Goal: Task Accomplishment & Management: Use online tool/utility

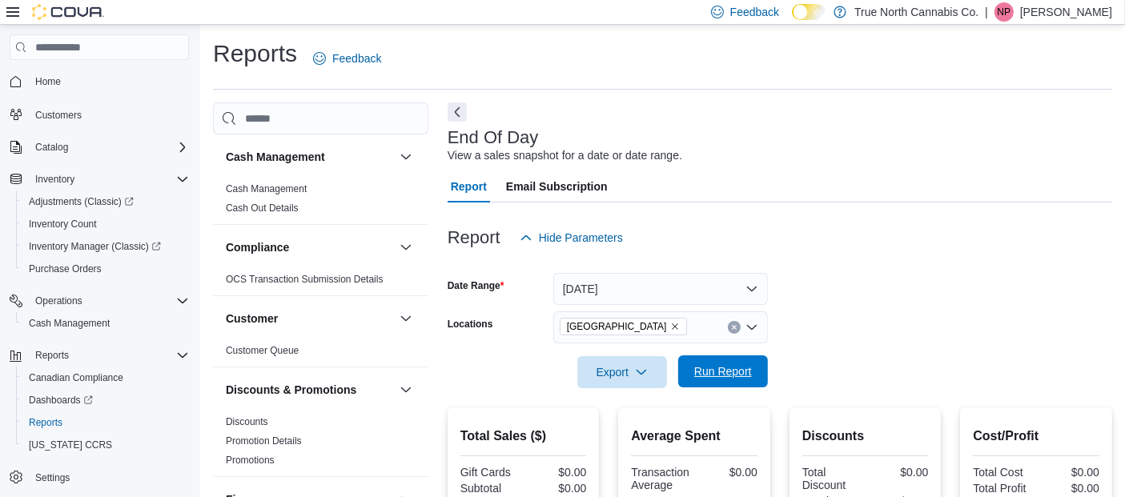
click at [715, 376] on span "Run Report" at bounding box center [723, 372] width 58 height 16
click at [725, 381] on span "Run Report" at bounding box center [723, 372] width 70 height 32
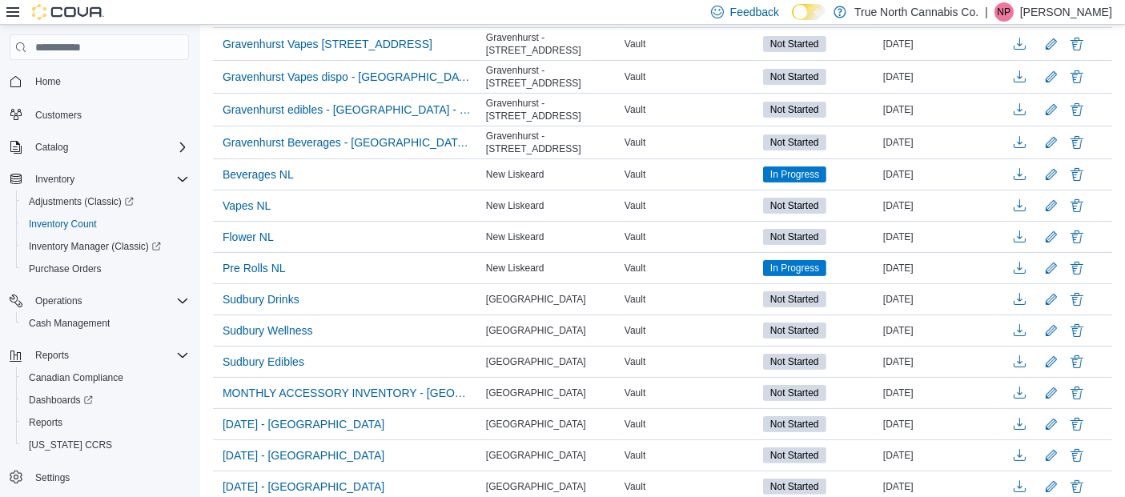
scroll to position [322, 0]
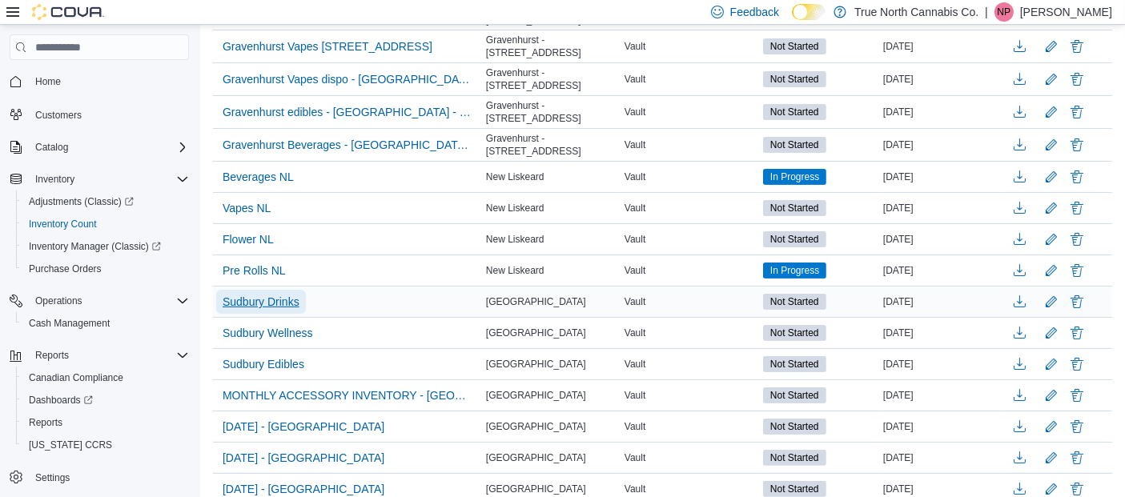
click at [289, 303] on span "Sudbury Drinks" at bounding box center [261, 302] width 77 height 16
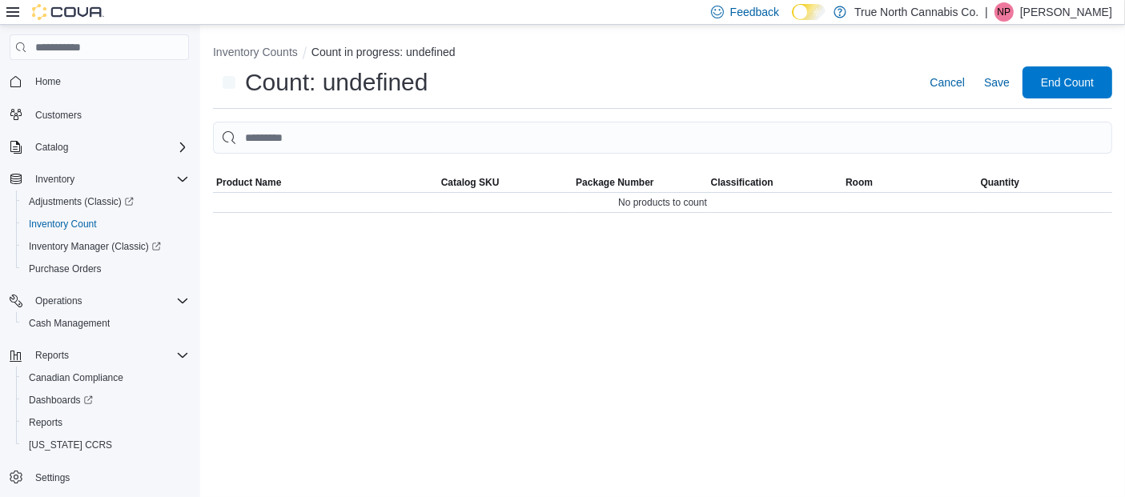
click at [289, 303] on div "Inventory Counts Count in progress: undefined Count: undefined Cancel Save End …" at bounding box center [662, 261] width 925 height 472
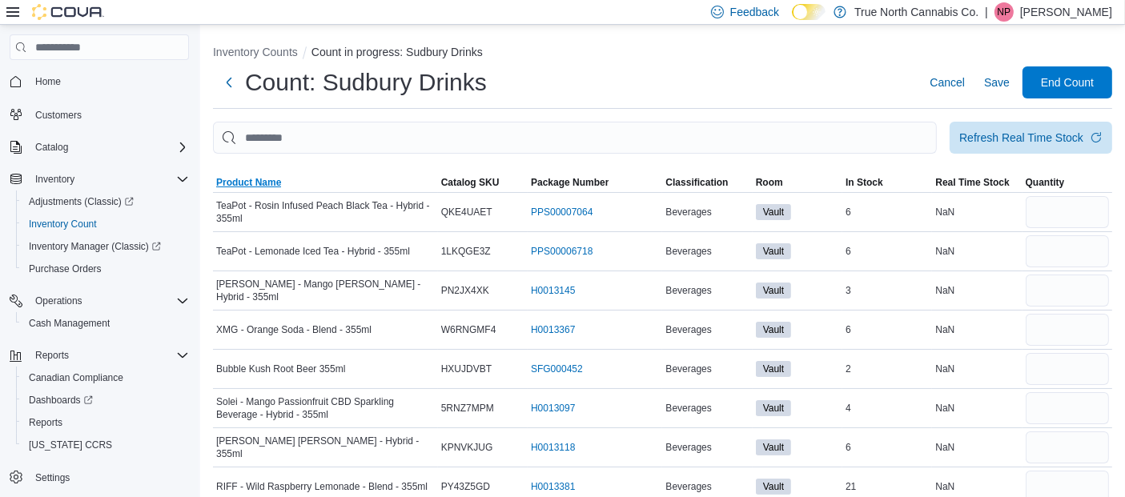
click at [259, 177] on span "Product Name" at bounding box center [248, 182] width 65 height 13
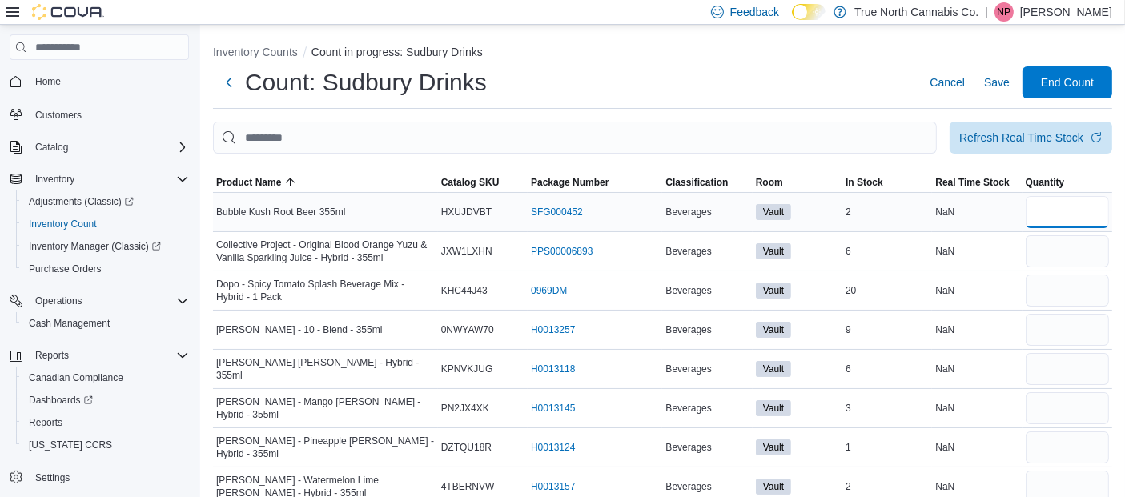
click at [1073, 215] on input "number" at bounding box center [1067, 212] width 83 height 32
type input "*"
click at [1075, 248] on input "number" at bounding box center [1067, 251] width 83 height 32
type input "*"
click at [1063, 289] on input "number" at bounding box center [1067, 291] width 83 height 32
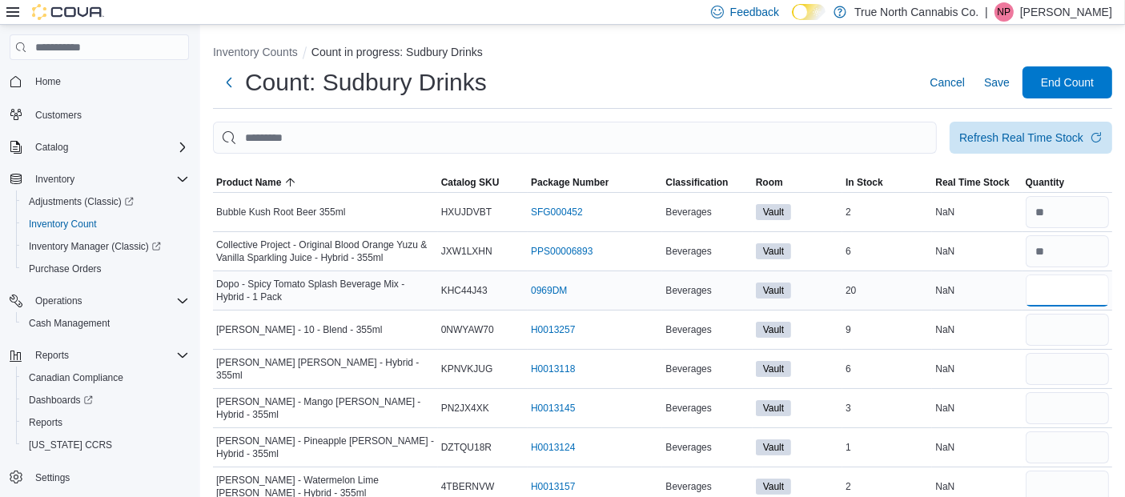
type input "*"
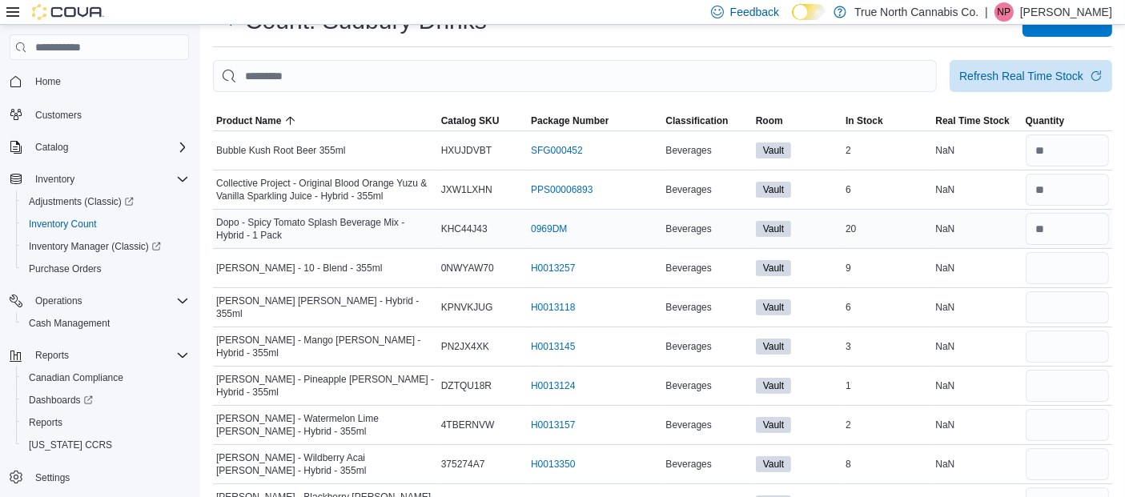
scroll to position [62, 0]
click at [1063, 258] on input "number" at bounding box center [1067, 268] width 83 height 32
type input "*"
click at [1060, 299] on input "number" at bounding box center [1067, 307] width 83 height 32
type input "*"
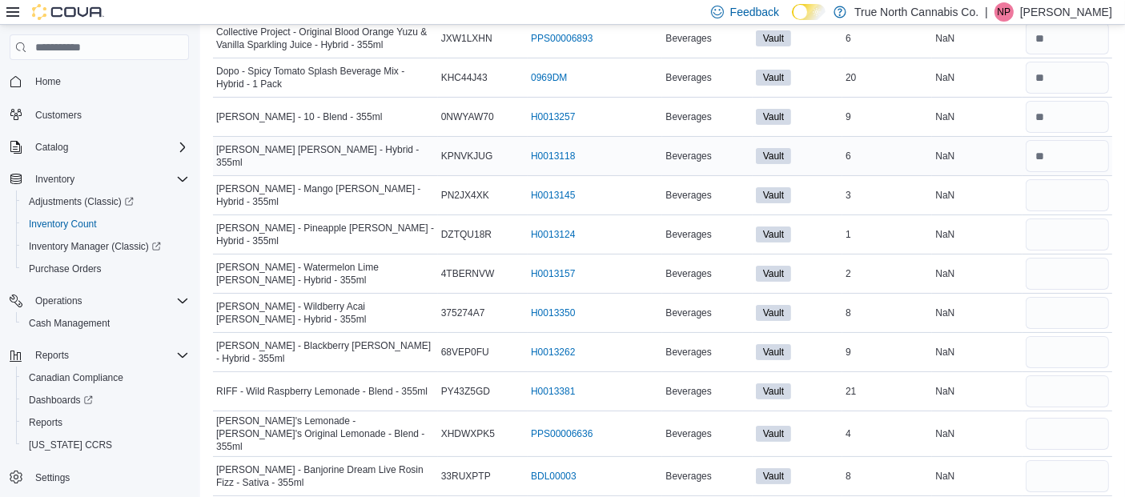
scroll to position [215, 0]
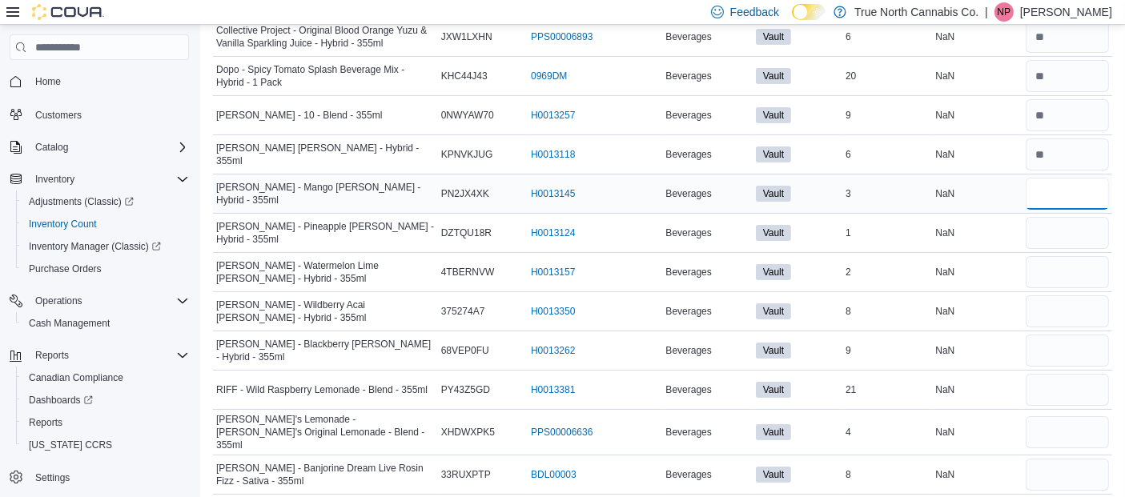
click at [1080, 187] on input "number" at bounding box center [1067, 194] width 83 height 32
click at [1091, 229] on input "number" at bounding box center [1067, 233] width 83 height 32
type input "*"
click at [1071, 265] on input "number" at bounding box center [1067, 272] width 83 height 32
click at [1068, 312] on input "number" at bounding box center [1067, 311] width 83 height 32
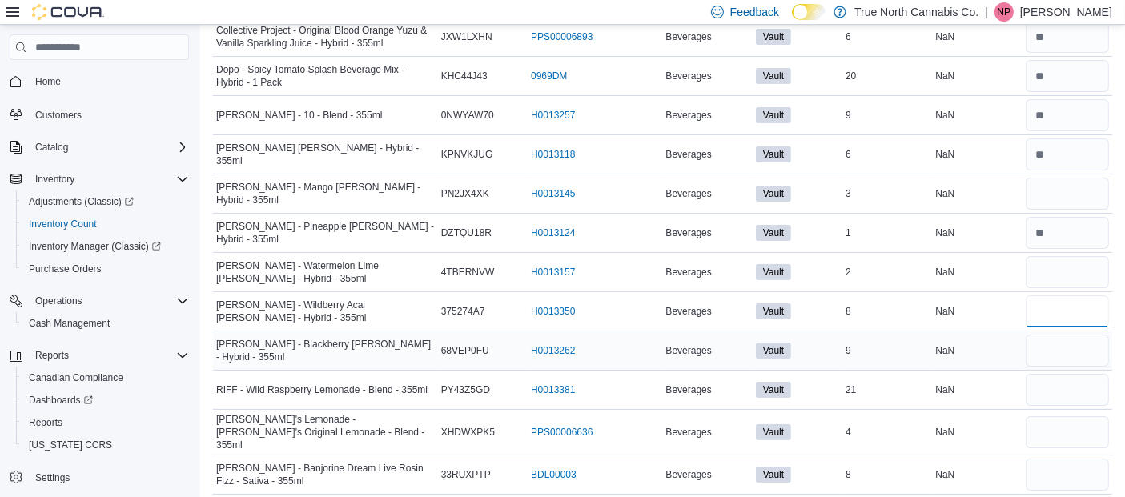
type input "*"
click at [1051, 358] on input "number" at bounding box center [1067, 351] width 83 height 32
type input "*"
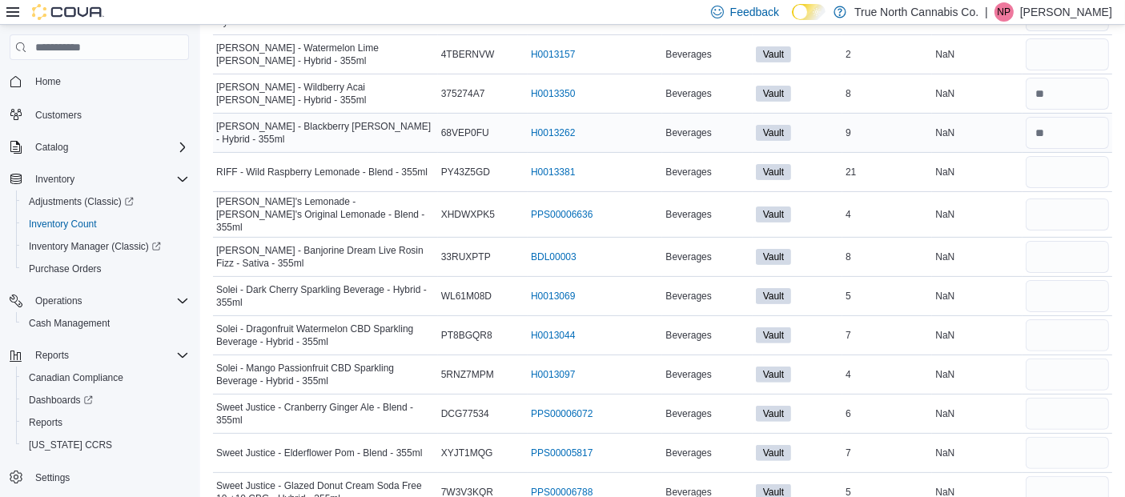
scroll to position [433, 0]
click at [1059, 172] on input "number" at bounding box center [1067, 171] width 83 height 32
type input "*"
click at [1050, 202] on input "number" at bounding box center [1067, 214] width 83 height 32
type input "*"
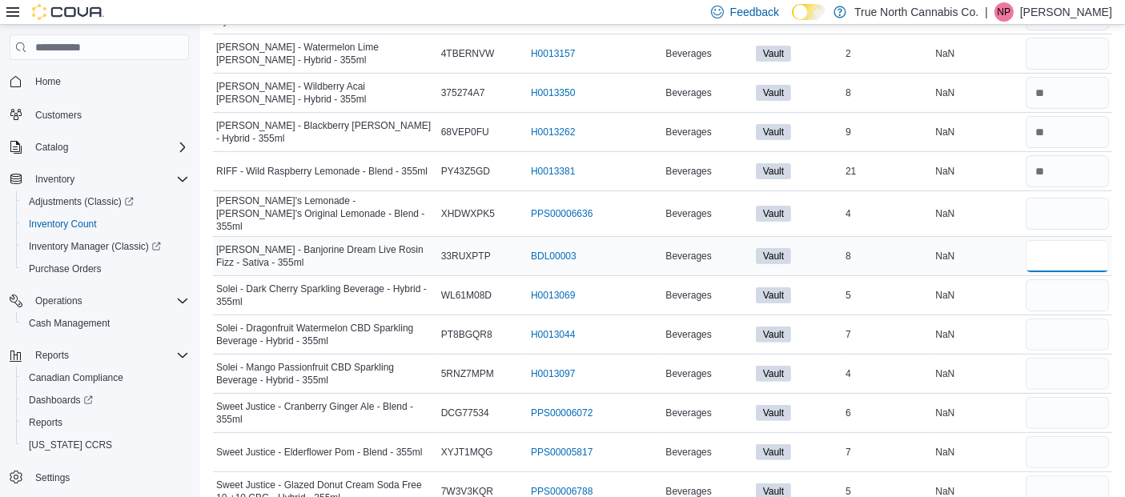
click at [1051, 250] on input "number" at bounding box center [1067, 256] width 83 height 32
type input "*"
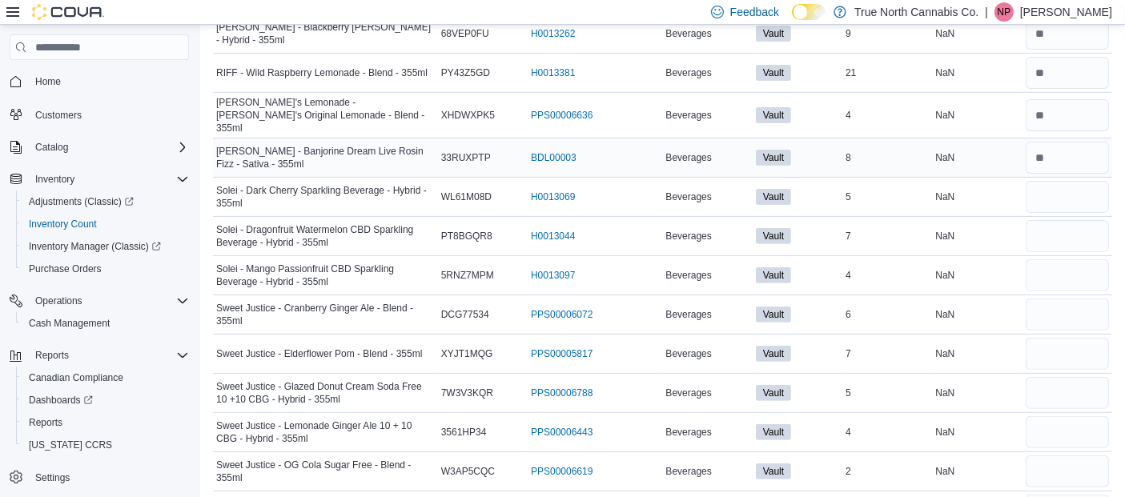
scroll to position [538, 0]
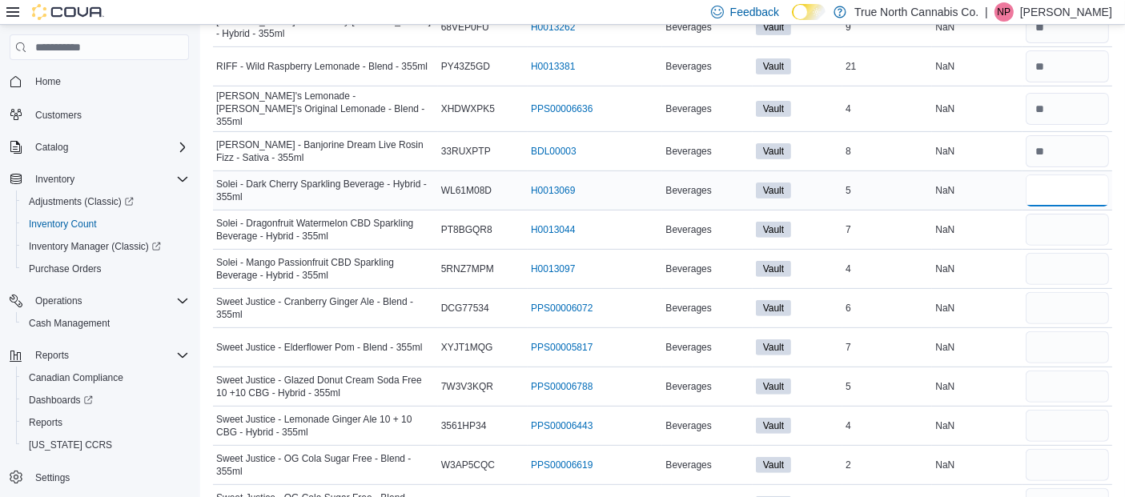
click at [1060, 182] on input "number" at bounding box center [1067, 191] width 83 height 32
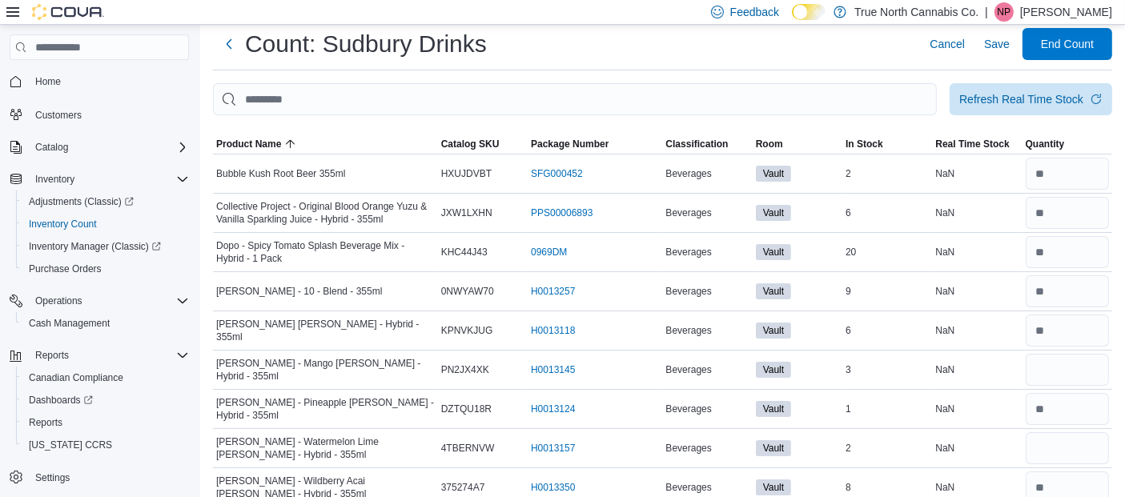
scroll to position [37, 0]
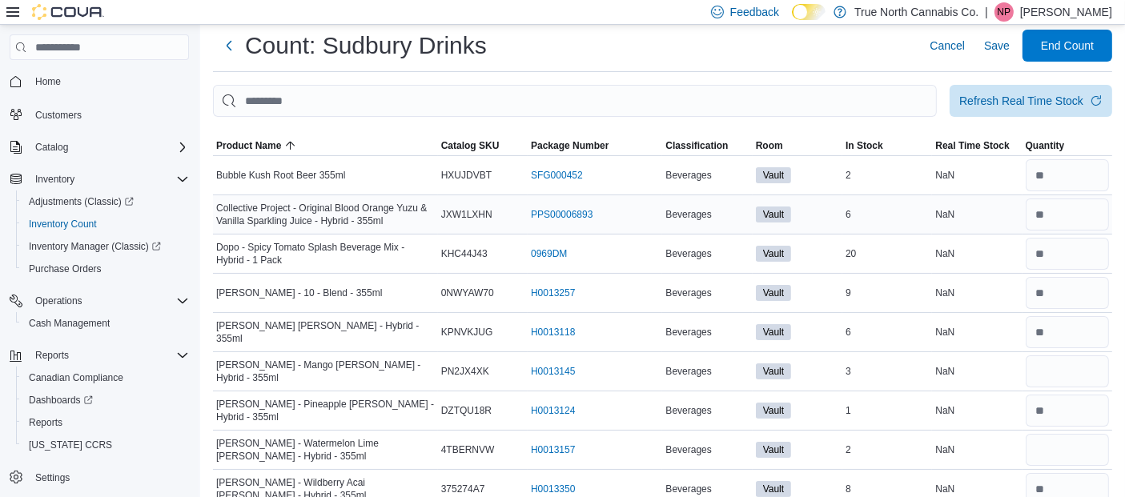
type input "*"
click at [1070, 214] on input "number" at bounding box center [1067, 215] width 83 height 32
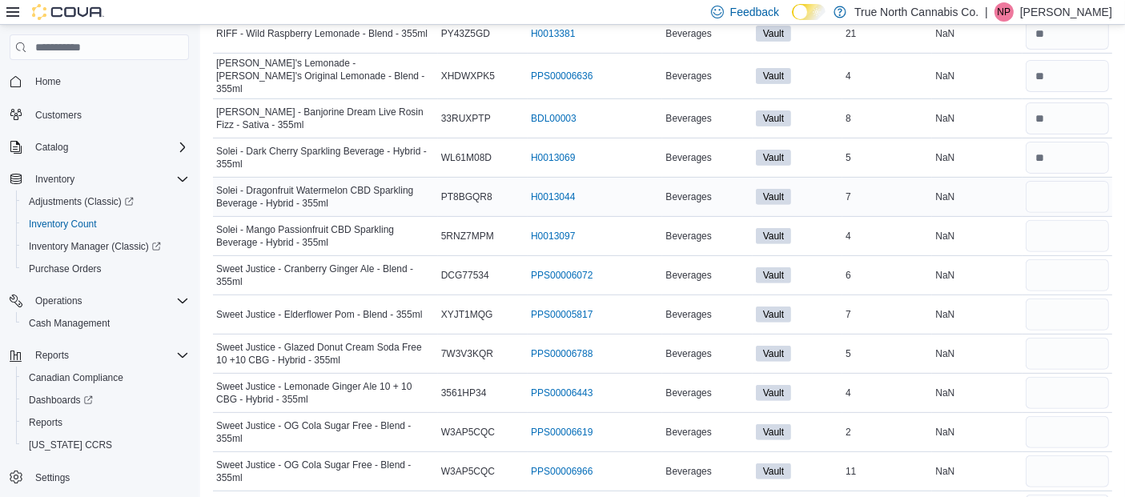
scroll to position [572, 0]
type input "*"
click at [1065, 195] on input "number" at bounding box center [1067, 196] width 83 height 32
type input "*"
click at [1052, 227] on input "number" at bounding box center [1067, 235] width 83 height 32
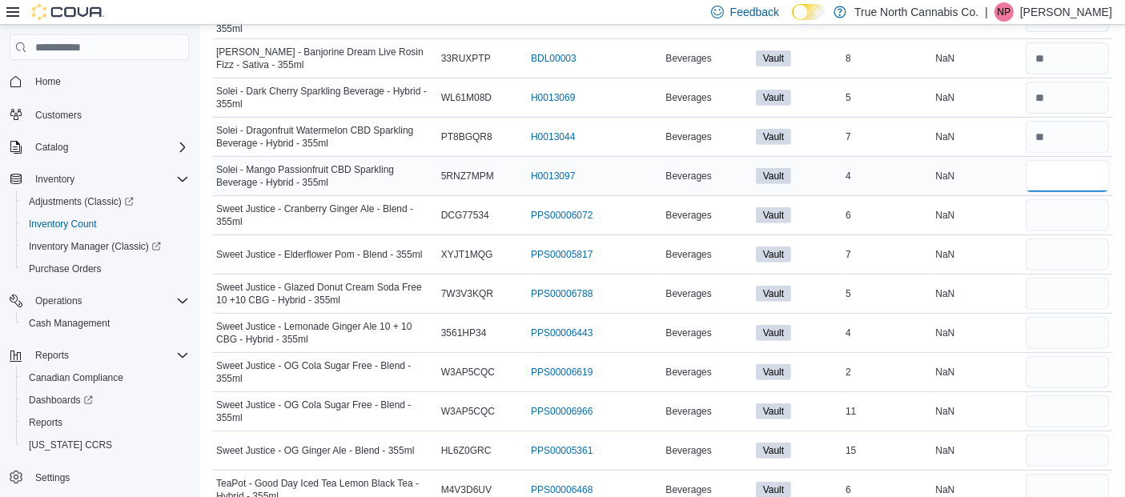
scroll to position [633, 0]
type input "*"
click at [1070, 203] on input "number" at bounding box center [1067, 214] width 83 height 32
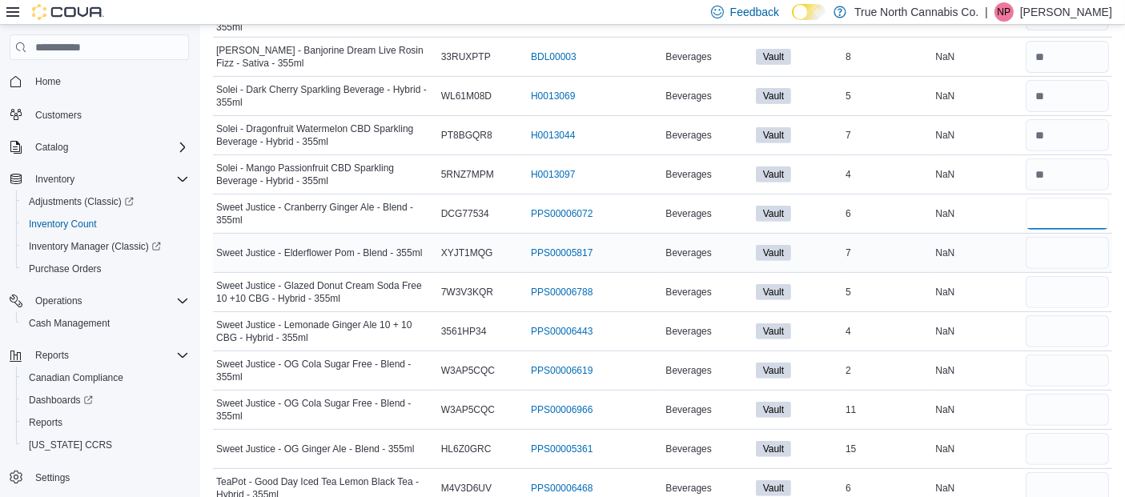
type input "*"
click at [1059, 243] on input "number" at bounding box center [1067, 253] width 83 height 32
type input "*"
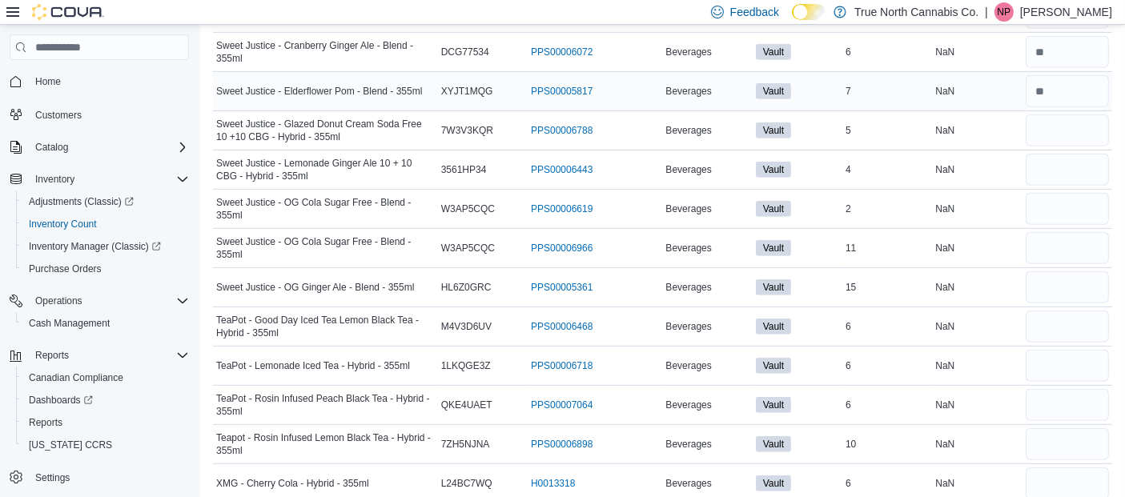
scroll to position [802, 0]
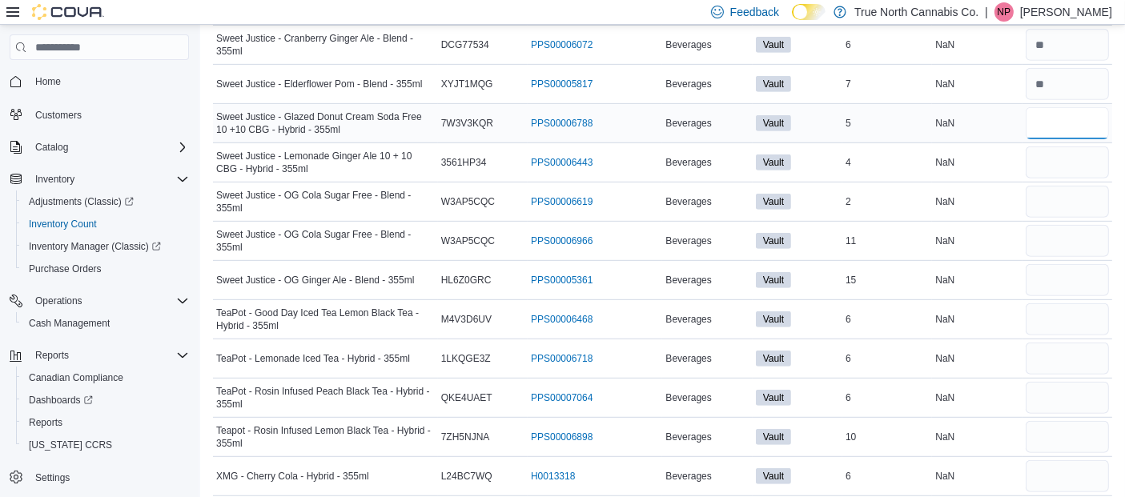
click at [1067, 109] on input "number" at bounding box center [1067, 123] width 83 height 32
type input "*"
click at [1052, 155] on input "number" at bounding box center [1067, 163] width 83 height 32
type input "*"
click at [1059, 191] on input "number" at bounding box center [1067, 202] width 83 height 32
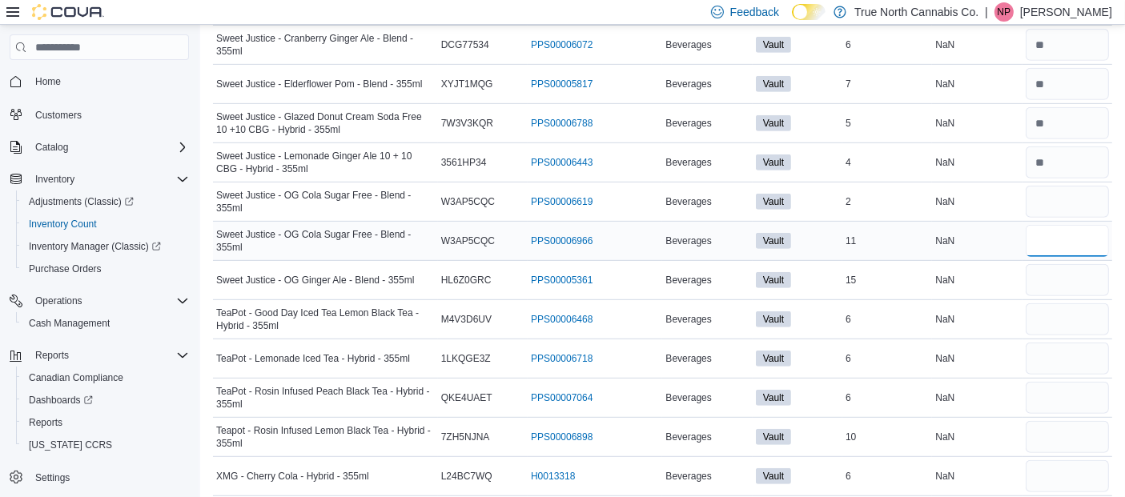
click at [1050, 236] on input "number" at bounding box center [1067, 241] width 83 height 32
type input "**"
click at [1066, 268] on input "number" at bounding box center [1067, 280] width 83 height 32
type input "*"
click at [1066, 309] on input "number" at bounding box center [1067, 319] width 83 height 32
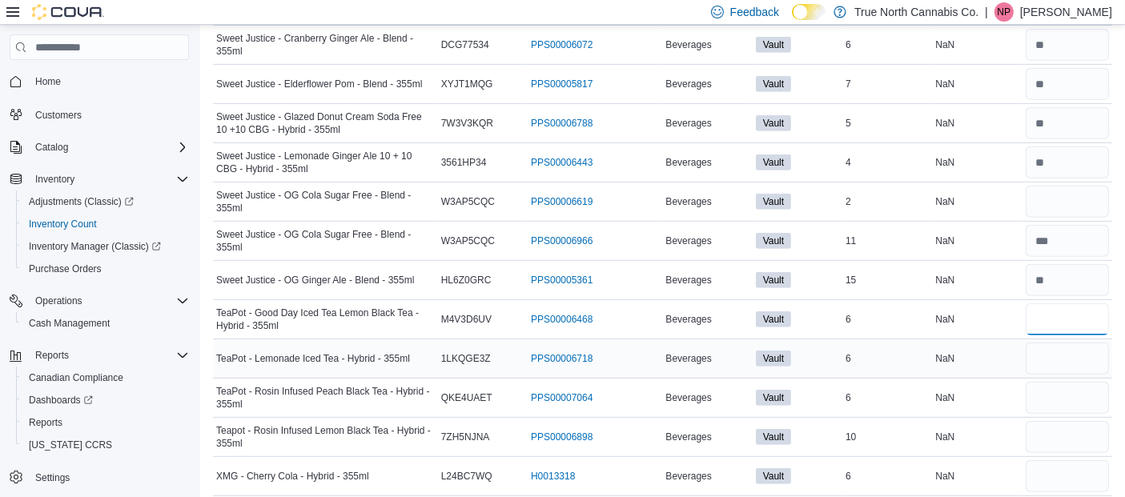
type input "*"
click at [1066, 343] on input "number" at bounding box center [1067, 359] width 83 height 32
type input "*"
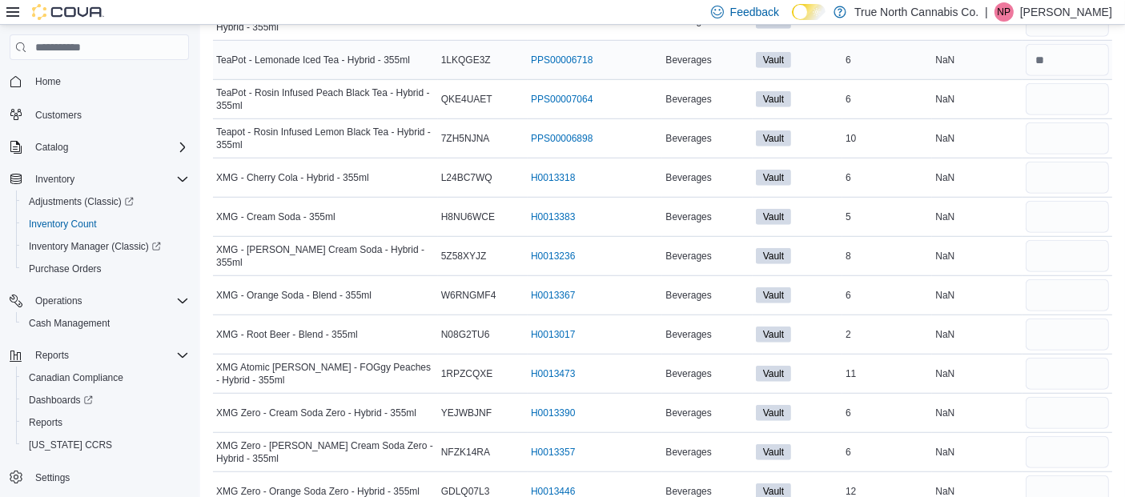
scroll to position [1099, 0]
click at [1076, 94] on input "number" at bounding box center [1067, 101] width 83 height 32
type input "*"
click at [1059, 131] on input "number" at bounding box center [1067, 140] width 83 height 32
click at [1063, 169] on input "number" at bounding box center [1067, 179] width 83 height 32
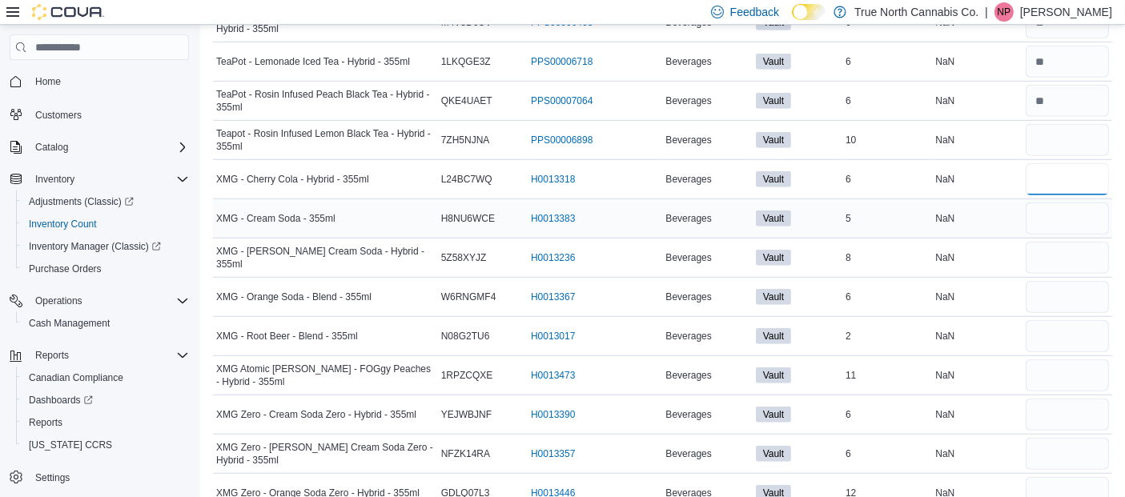
type input "*"
click at [1055, 208] on input "number" at bounding box center [1067, 219] width 83 height 32
click at [1062, 257] on input "number" at bounding box center [1067, 258] width 83 height 32
type input "*"
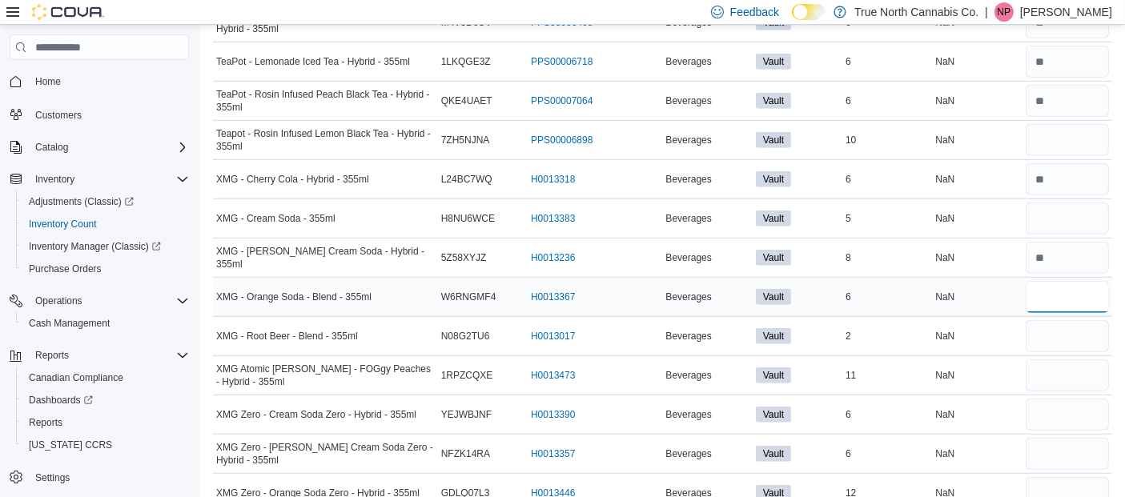
click at [1060, 281] on input "number" at bounding box center [1067, 297] width 83 height 32
click at [1063, 324] on input "number" at bounding box center [1067, 336] width 83 height 32
type input "*"
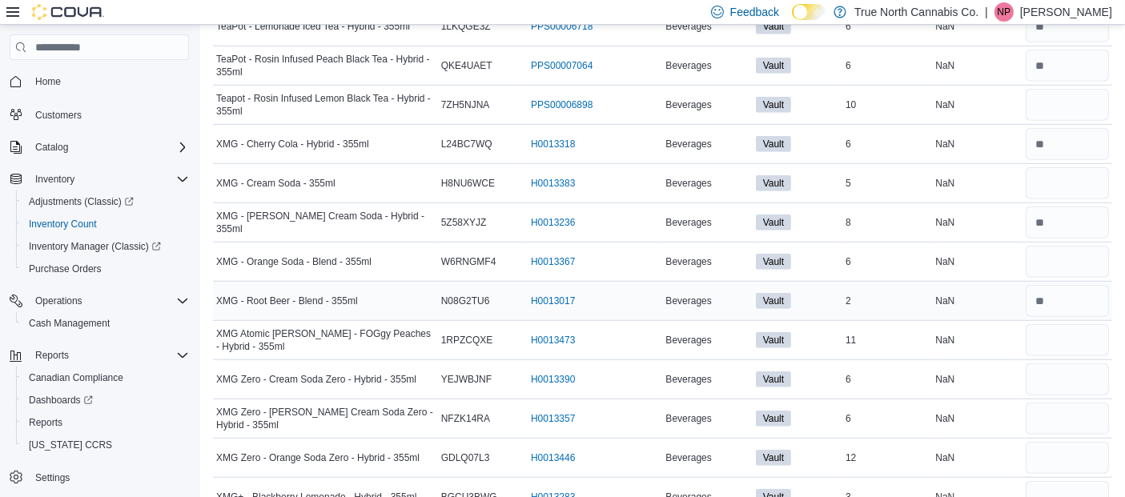
scroll to position [1151, 0]
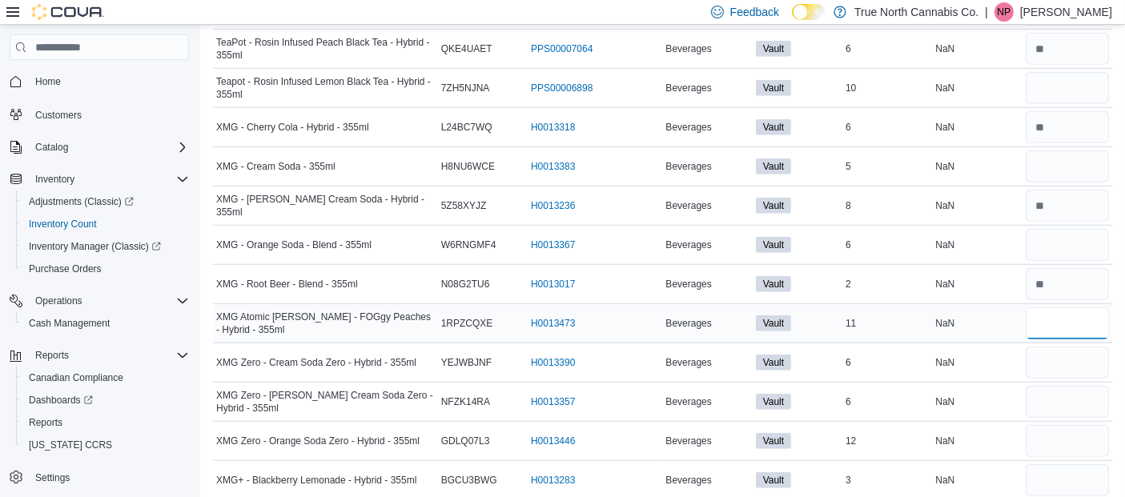
click at [1068, 309] on input "number" at bounding box center [1067, 324] width 83 height 32
type input "*"
click at [1059, 347] on input "number" at bounding box center [1067, 363] width 83 height 32
click at [1051, 386] on input "number" at bounding box center [1067, 402] width 83 height 32
click at [1050, 464] on input "number" at bounding box center [1067, 480] width 83 height 32
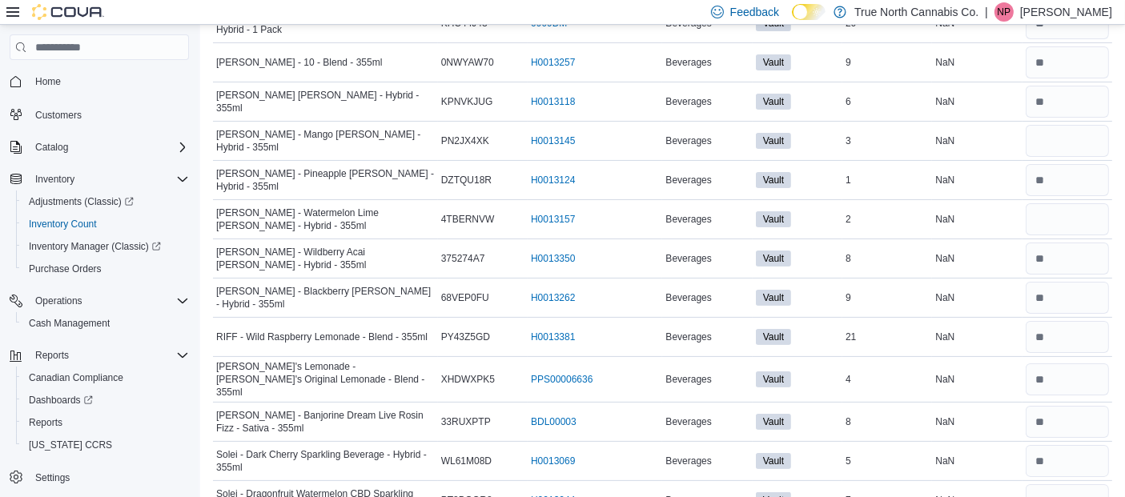
scroll to position [0, 0]
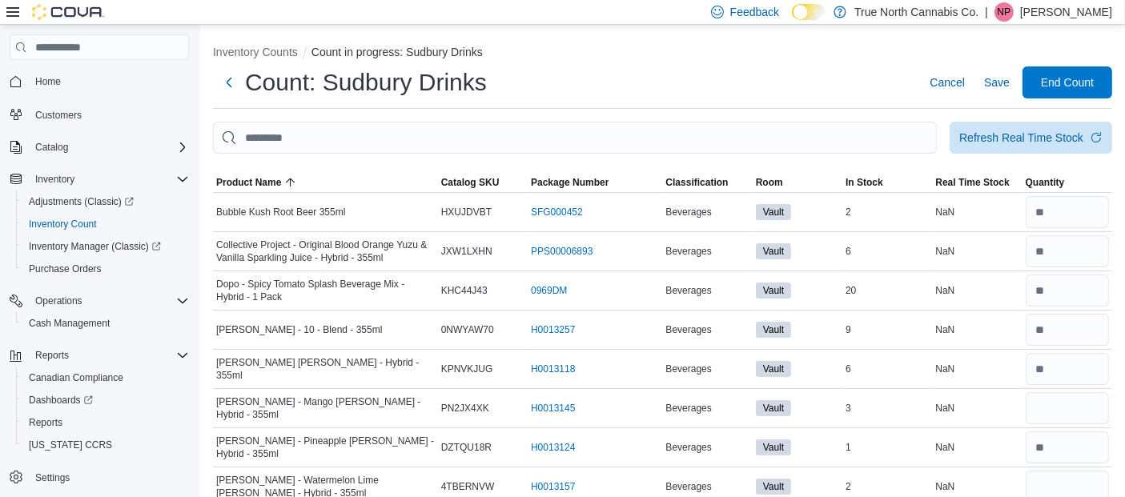
type input "*"
click at [876, 78] on div "Count: Sudbury Drinks Cancel Save End Count" at bounding box center [662, 82] width 899 height 32
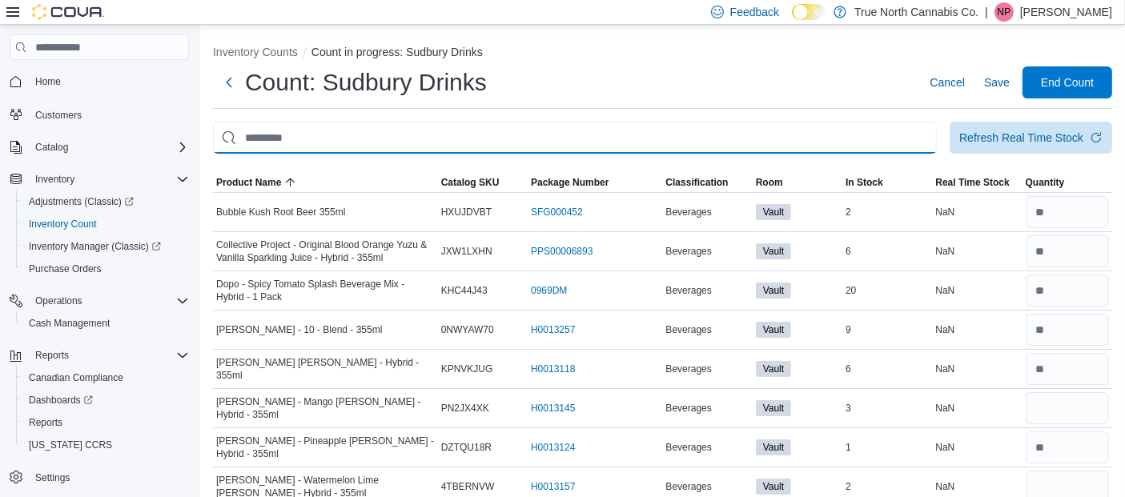
click at [311, 133] on input "This is a search bar. After typing your query, hit enter to filter the results …" at bounding box center [575, 138] width 724 height 32
type input "*****"
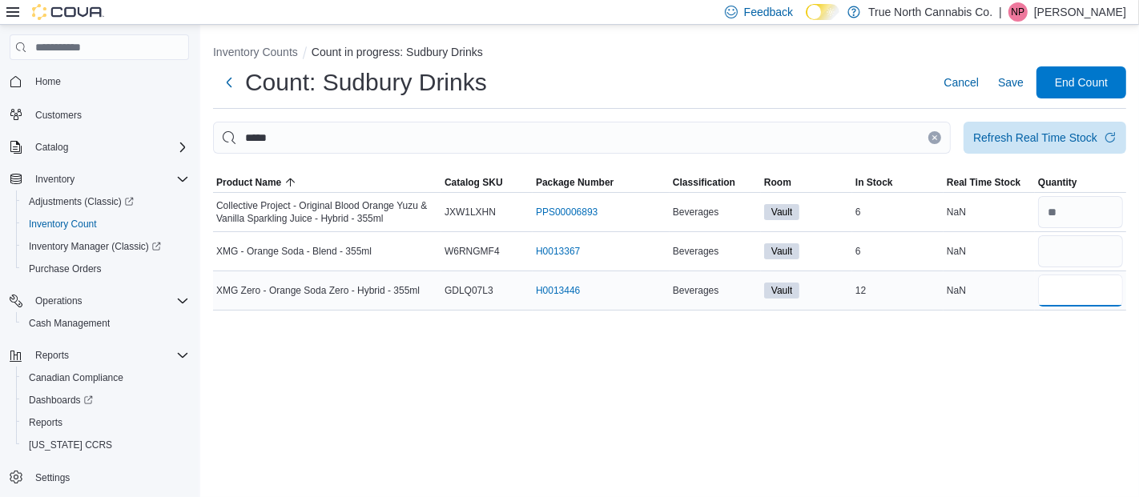
click at [1063, 295] on input "number" at bounding box center [1080, 291] width 85 height 32
type input "**"
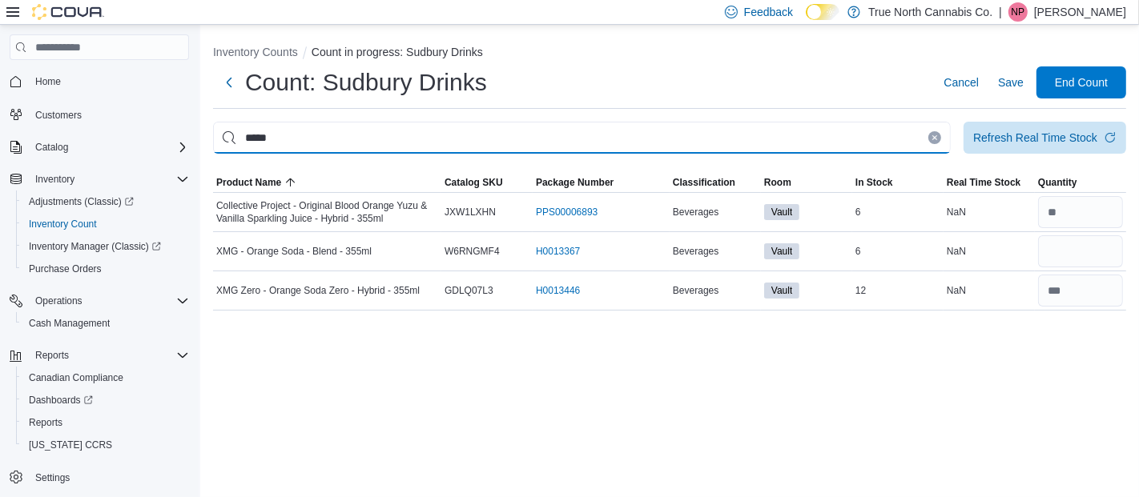
click at [345, 131] on input "*****" at bounding box center [582, 138] width 738 height 32
type input "*"
type input "****"
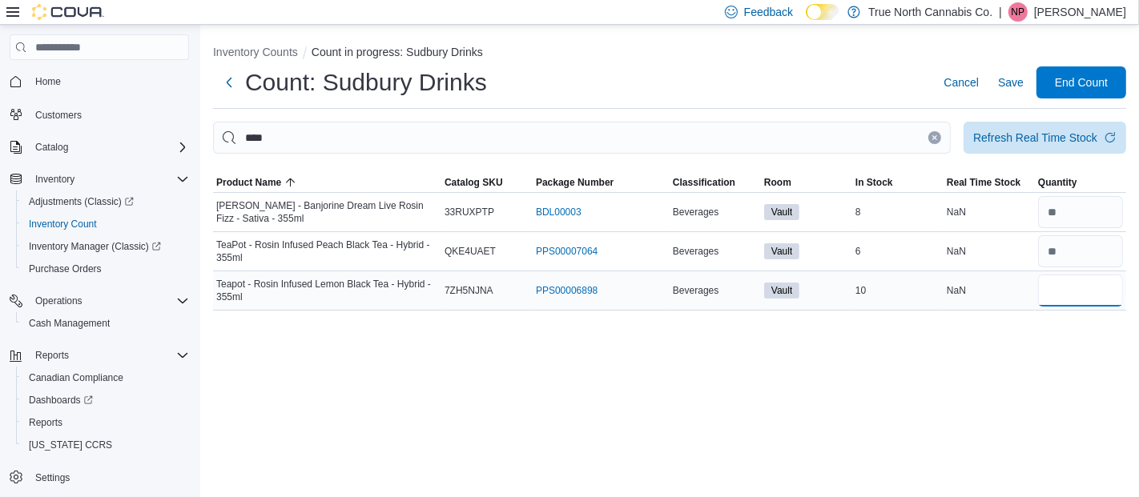
click at [1075, 291] on input "number" at bounding box center [1080, 291] width 85 height 32
type input "**"
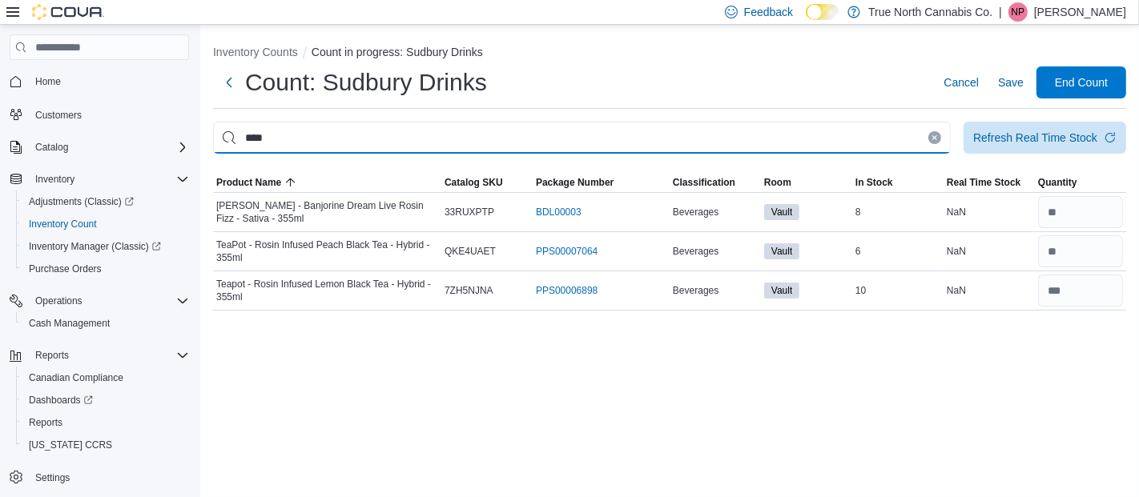
click at [392, 134] on input "****" at bounding box center [582, 138] width 738 height 32
type input "*"
type input "****"
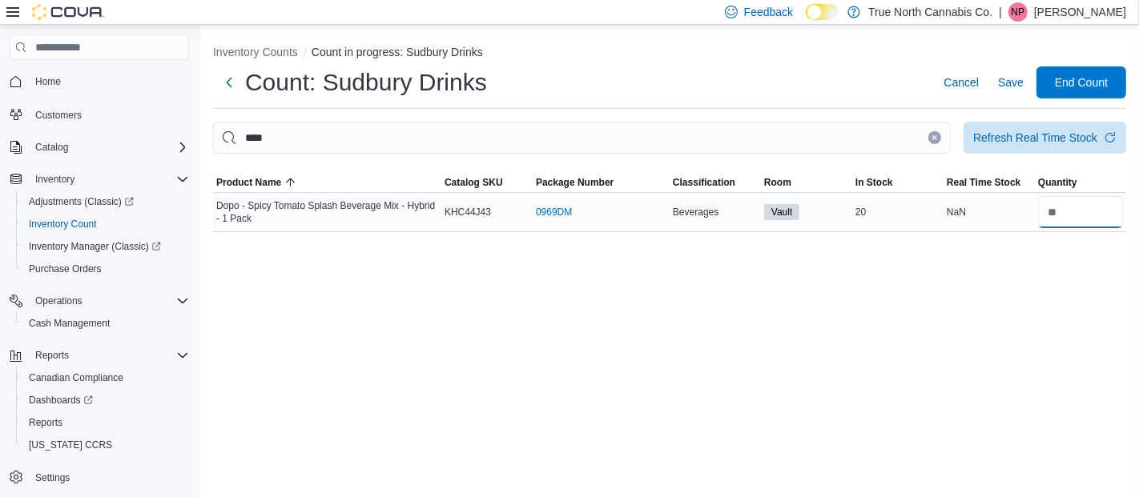
click at [1072, 218] on input "number" at bounding box center [1080, 212] width 85 height 32
type input "**"
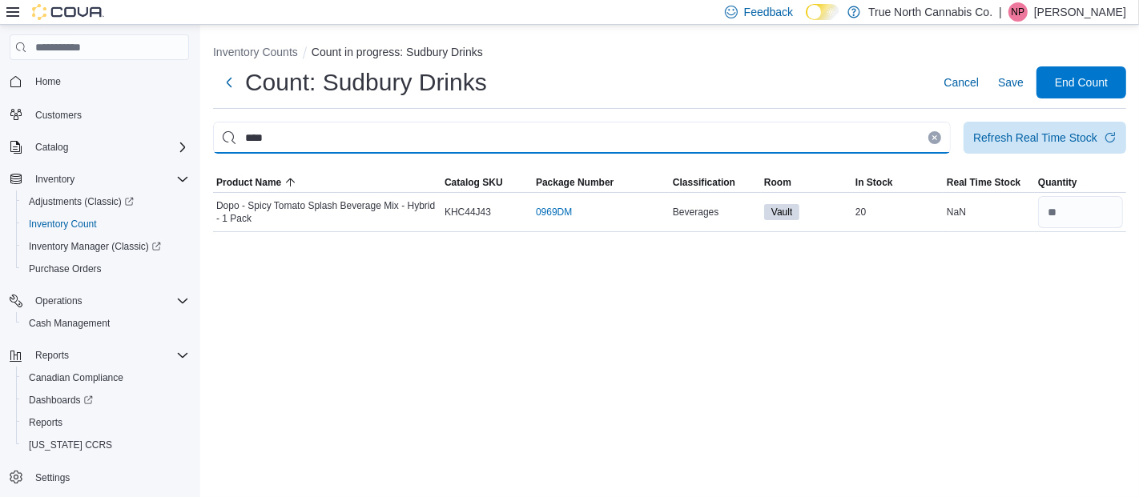
click at [329, 144] on input "****" at bounding box center [582, 138] width 738 height 32
type input "*"
type input "***"
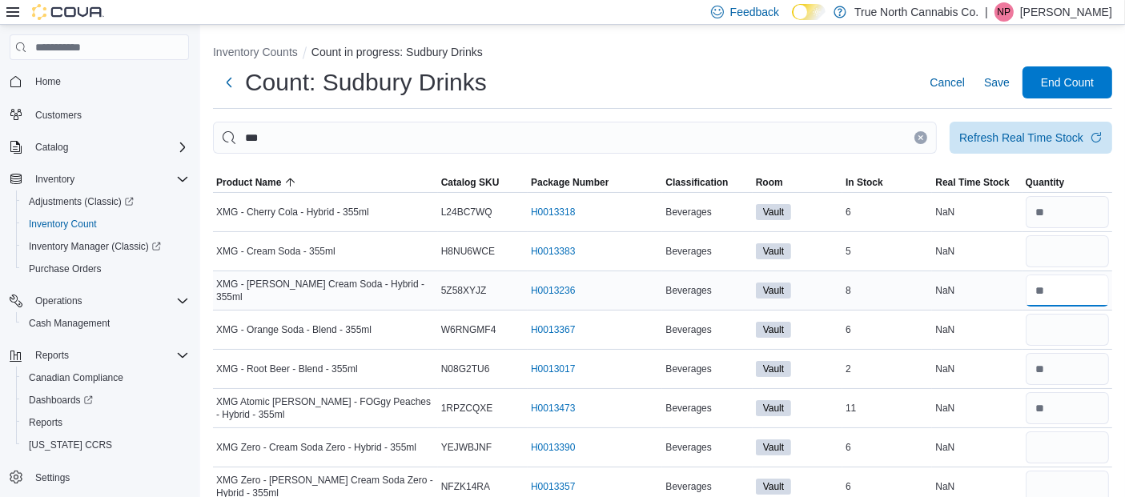
click at [1079, 284] on input "number" at bounding box center [1067, 291] width 83 height 32
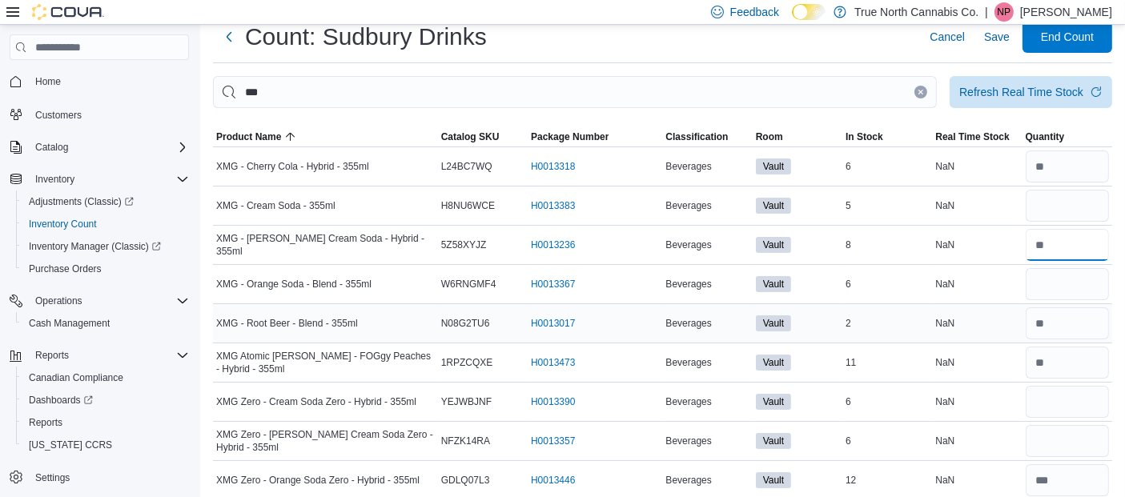
scroll to position [42, 0]
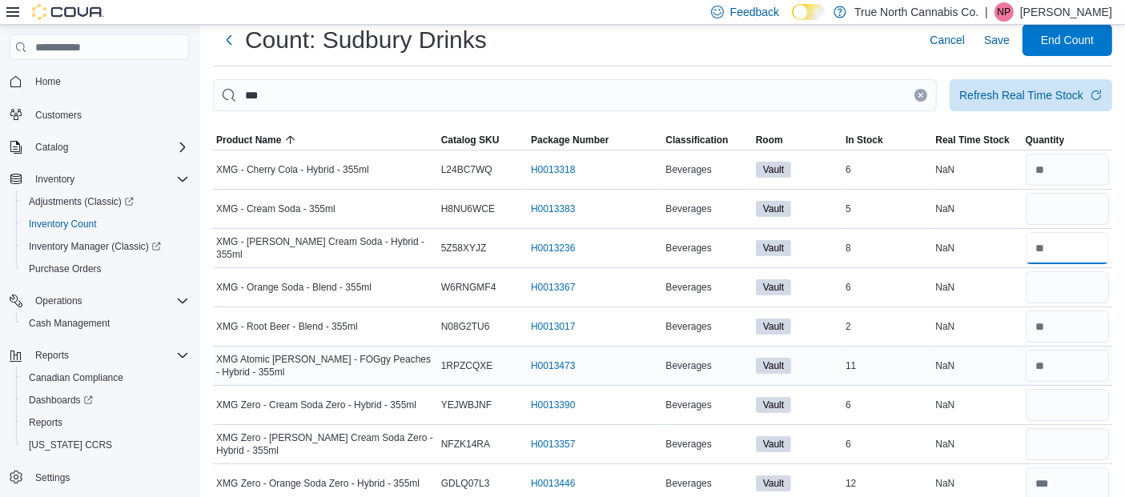
type input "*"
click at [1096, 366] on input "number" at bounding box center [1067, 366] width 83 height 32
type input "**"
click at [685, 42] on div "Count: Sudbury Drinks Cancel Save End Count" at bounding box center [662, 40] width 899 height 32
click at [1081, 168] on input "number" at bounding box center [1067, 170] width 83 height 32
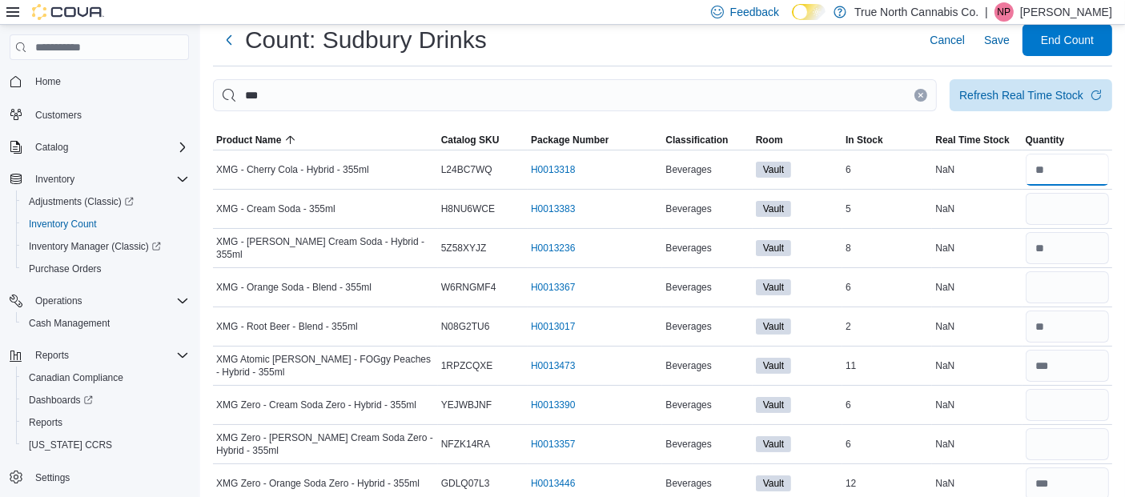
type input "*"
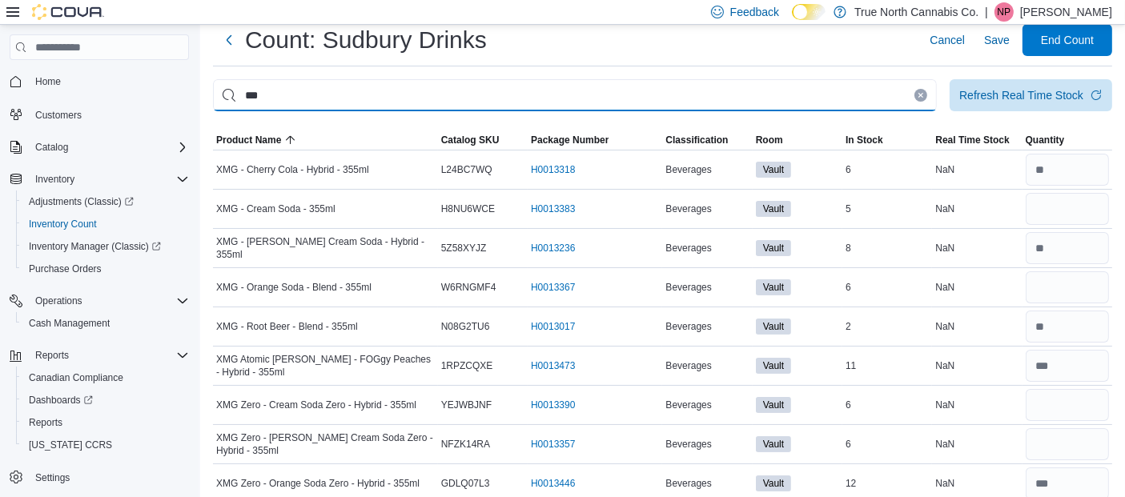
click at [839, 90] on input "***" at bounding box center [575, 95] width 724 height 32
type input "*"
type input "*****"
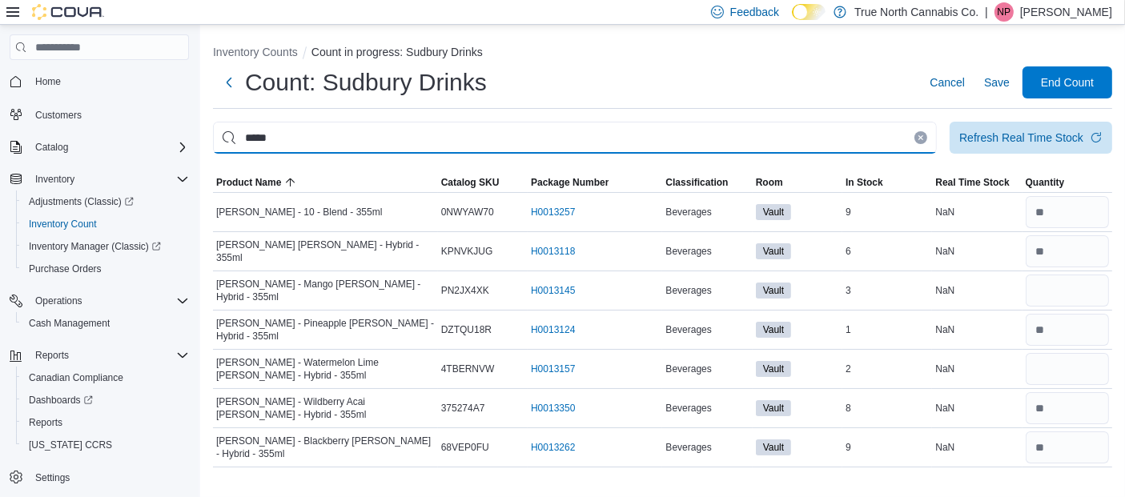
scroll to position [0, 0]
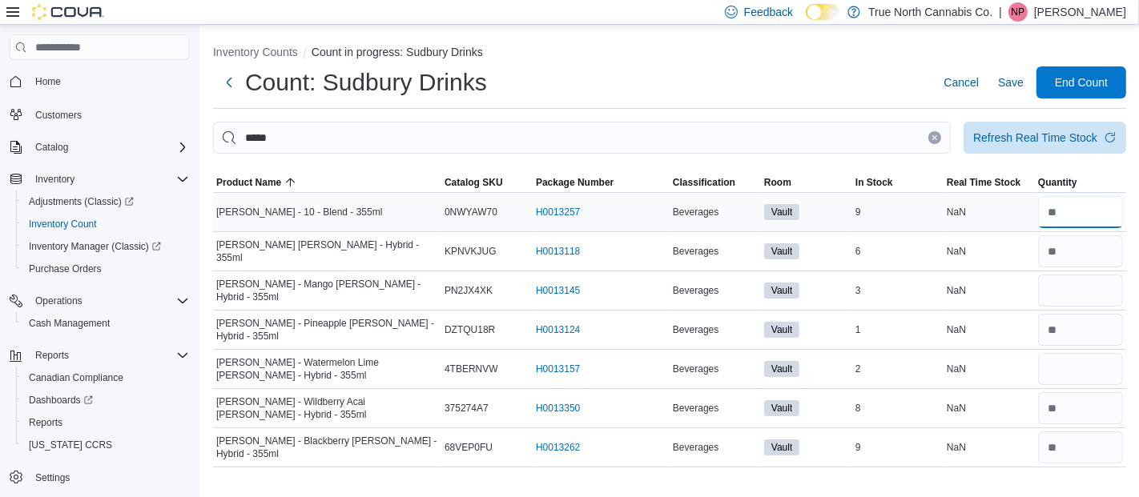
click at [1069, 217] on input "number" at bounding box center [1080, 212] width 85 height 32
type input "*"
click at [737, 120] on div "Inventory Counts Count in progress: Sudbury Drinks Count: Sudbury Drinks Cancel…" at bounding box center [669, 253] width 939 height 456
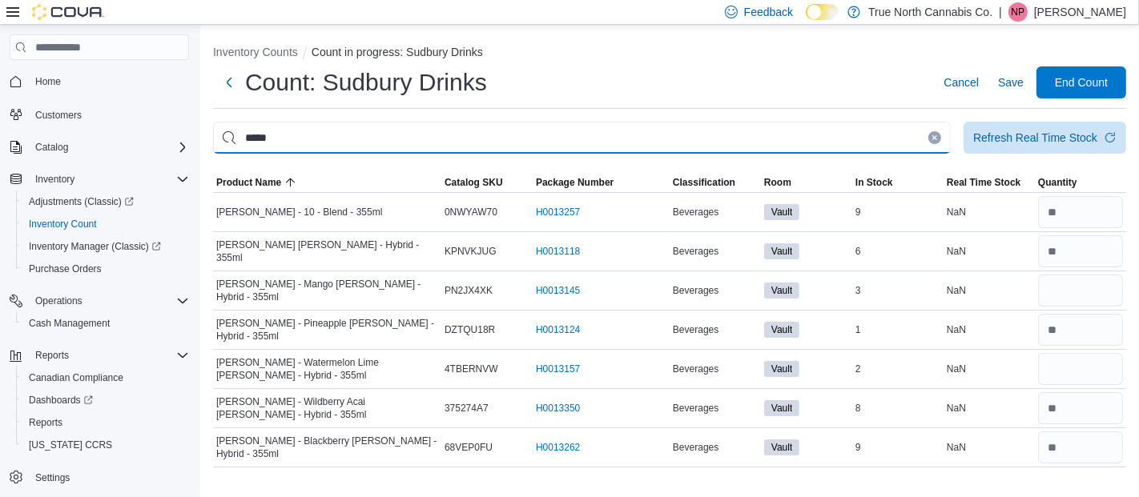
click at [737, 131] on input "*****" at bounding box center [582, 138] width 738 height 32
type input "*"
type input "*****"
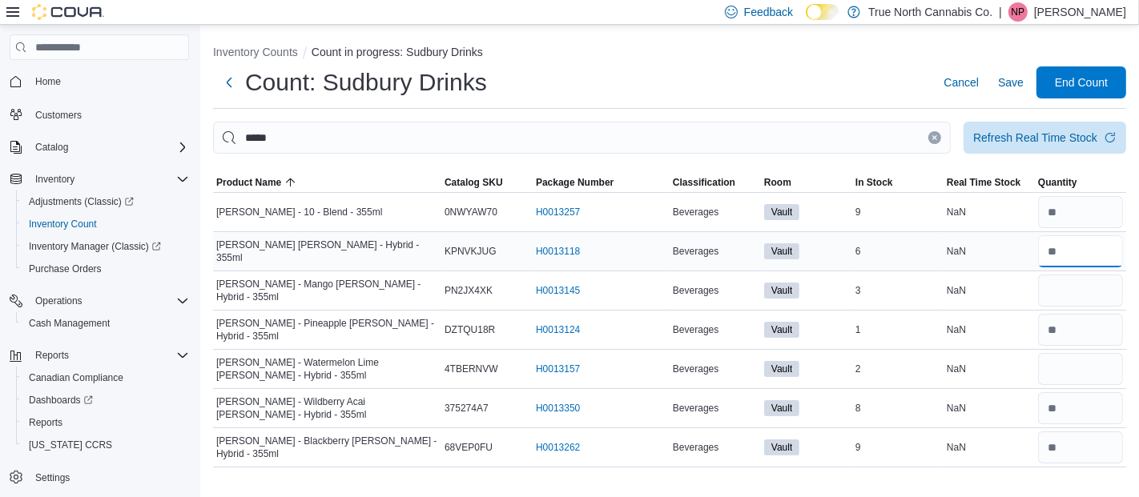
click at [1079, 247] on input "number" at bounding box center [1080, 251] width 85 height 32
drag, startPoint x: 1079, startPoint y: 247, endPoint x: 870, endPoint y: -92, distance: 398.3
click at [870, 0] on html "Feedback Dark Mode True North Cannabis Co. | NP Noah Pollock Home Customers Cat…" at bounding box center [569, 248] width 1139 height 497
type input "*"
click at [1068, 370] on input "number" at bounding box center [1080, 369] width 85 height 32
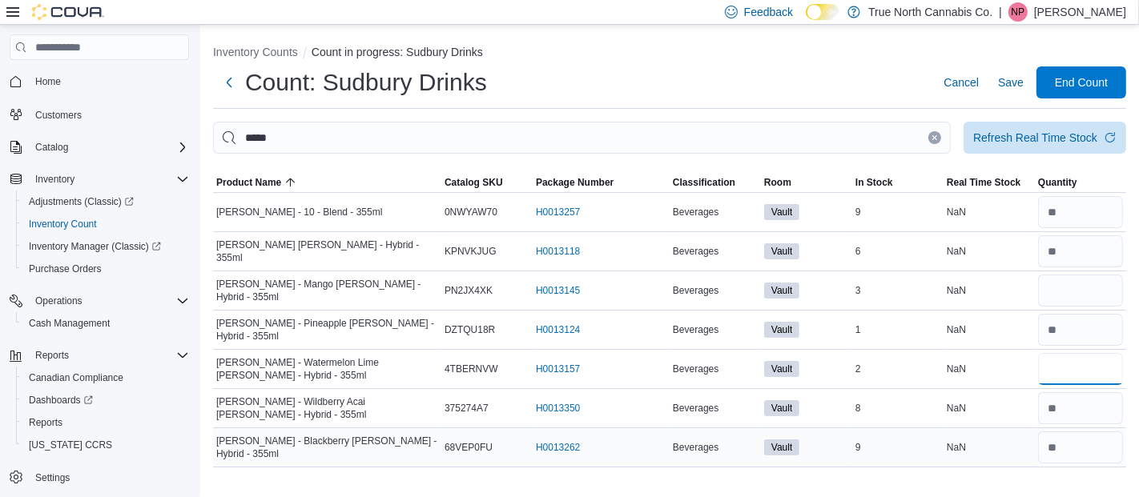
type input "*"
click at [1079, 449] on input "number" at bounding box center [1080, 448] width 85 height 32
type input "**"
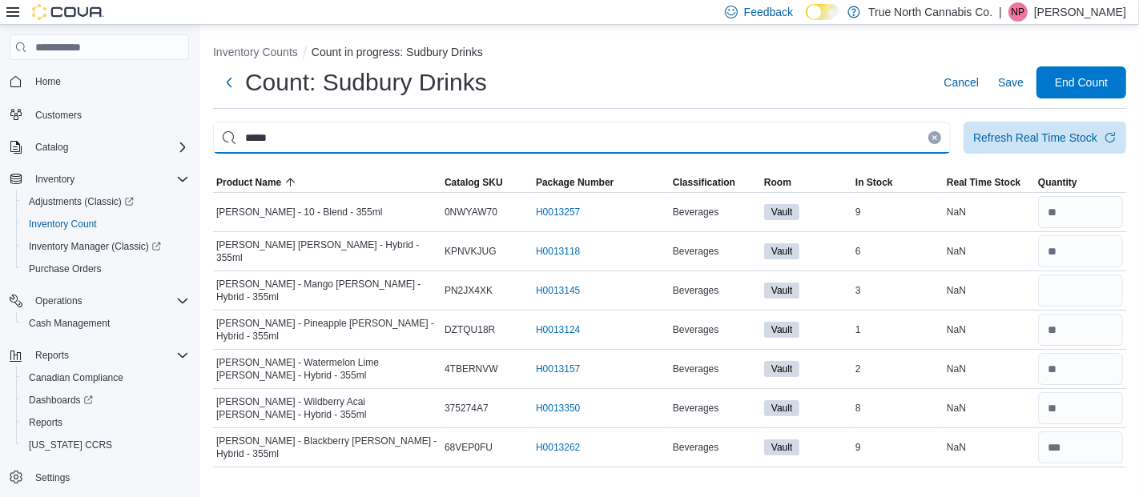
click at [422, 132] on input "*****" at bounding box center [582, 138] width 738 height 32
type input "*"
type input "******"
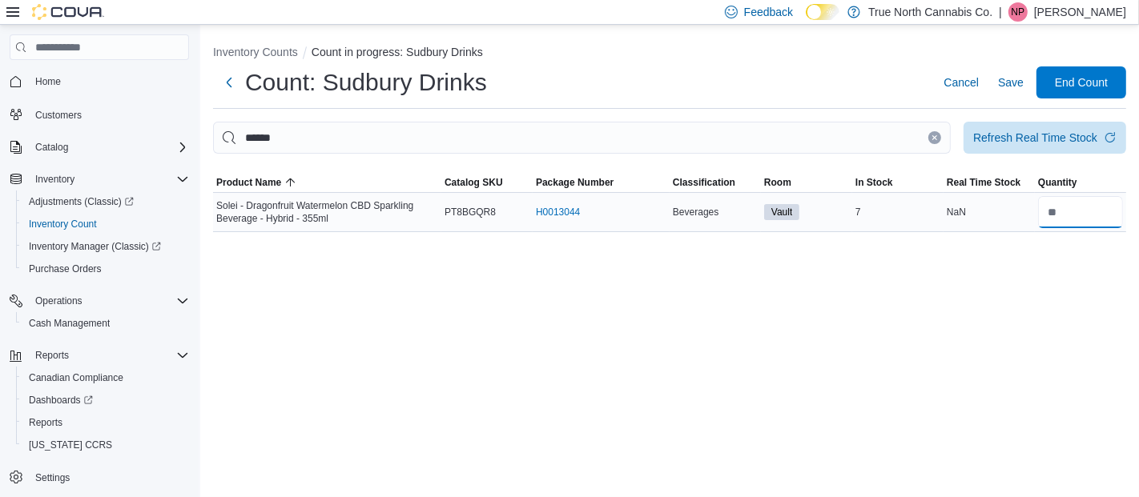
click at [1095, 220] on input "number" at bounding box center [1080, 212] width 85 height 32
type input "*"
click at [936, 139] on icon "Clear input" at bounding box center [935, 138] width 4 height 4
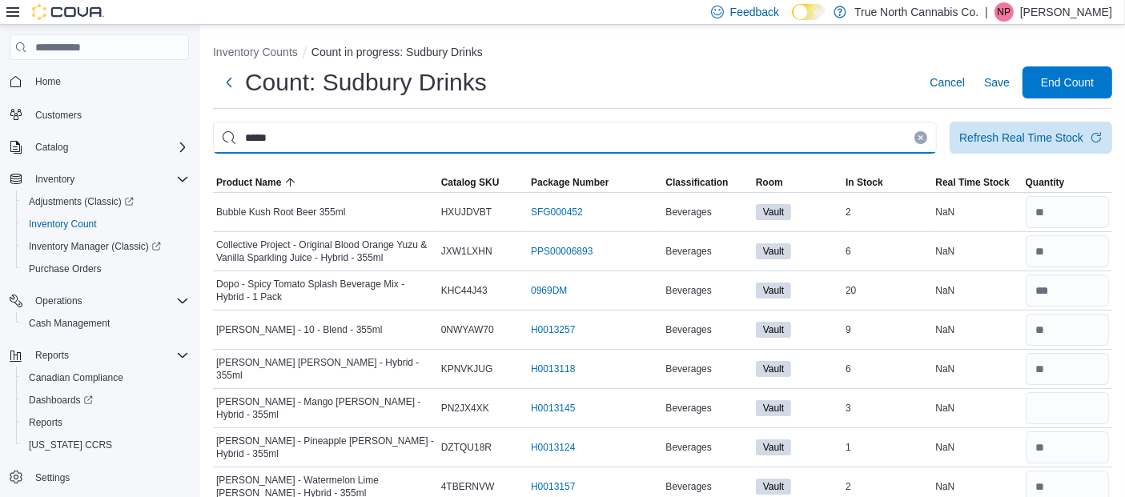
type input "*****"
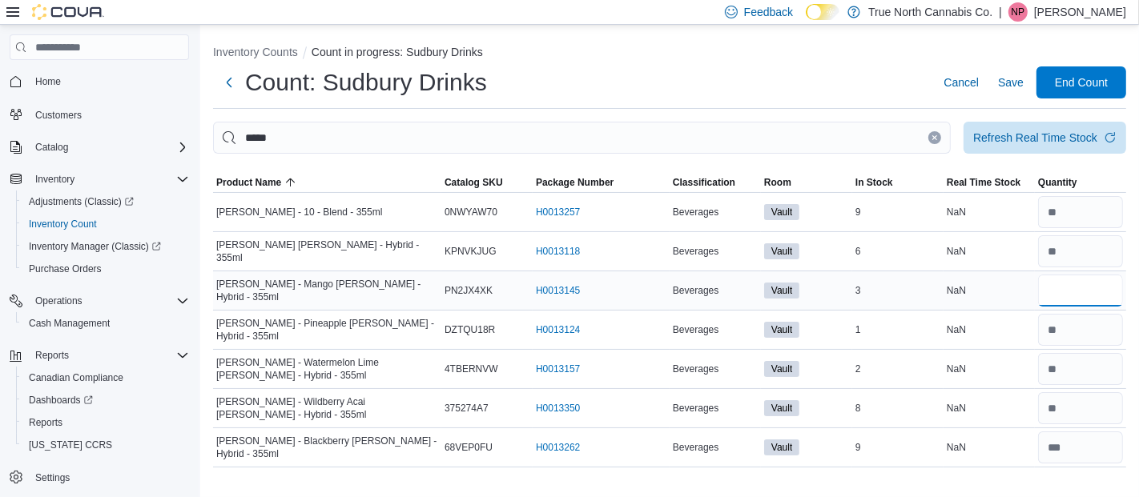
click at [1054, 291] on input "number" at bounding box center [1080, 291] width 85 height 32
type input "*"
click at [1096, 408] on input "number" at bounding box center [1080, 408] width 85 height 32
type input "*"
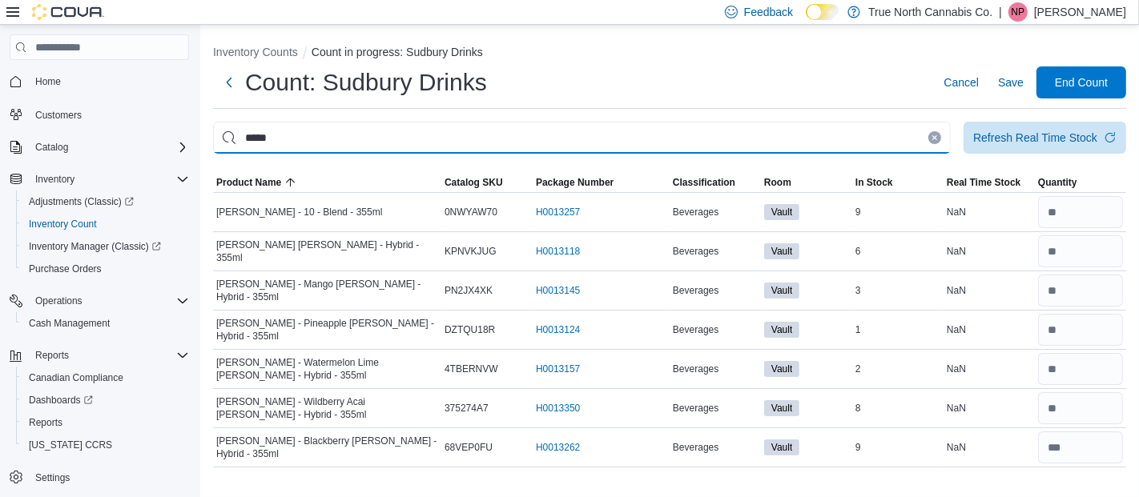
click at [352, 135] on input "*****" at bounding box center [582, 138] width 738 height 32
type input "*"
type input "****"
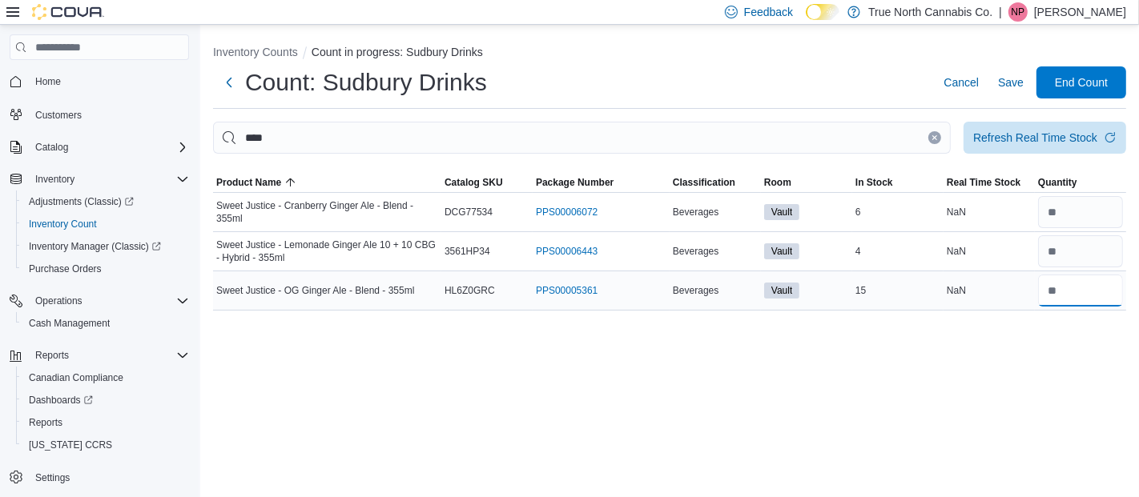
click at [1090, 290] on input "number" at bounding box center [1080, 291] width 85 height 32
type input "**"
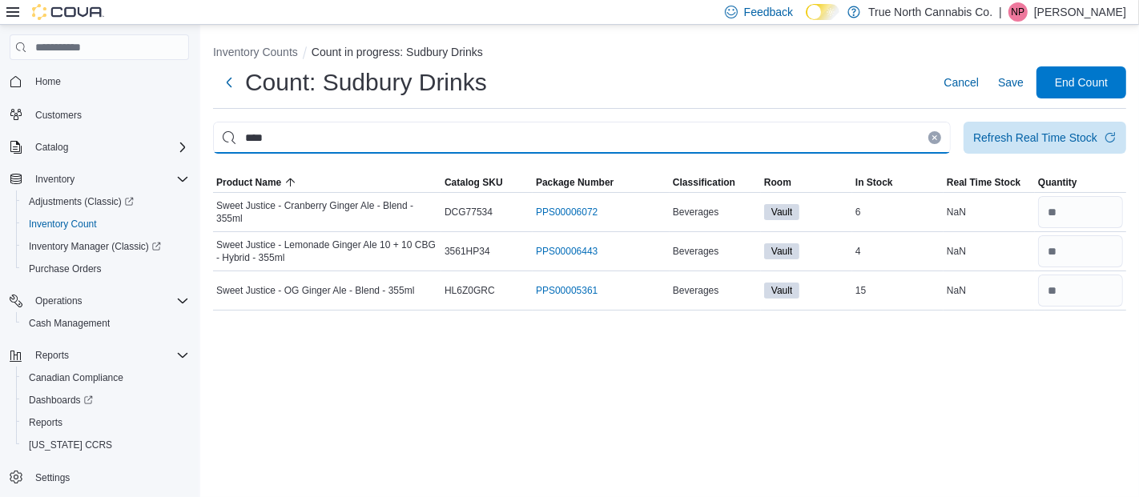
click at [290, 137] on input "****" at bounding box center [582, 138] width 738 height 32
type input "*"
type input "****"
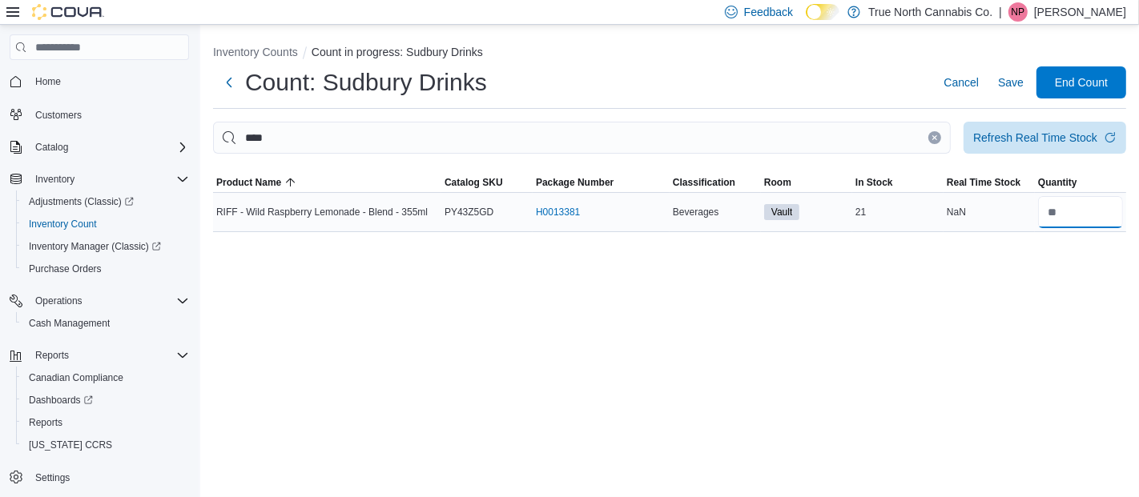
click at [1076, 220] on input "number" at bounding box center [1080, 212] width 85 height 32
type input "*"
type input "**"
click at [900, 319] on div "Inventory Counts Count in progress: Sudbury Drinks Count: Sudbury Drinks Cancel…" at bounding box center [669, 261] width 939 height 472
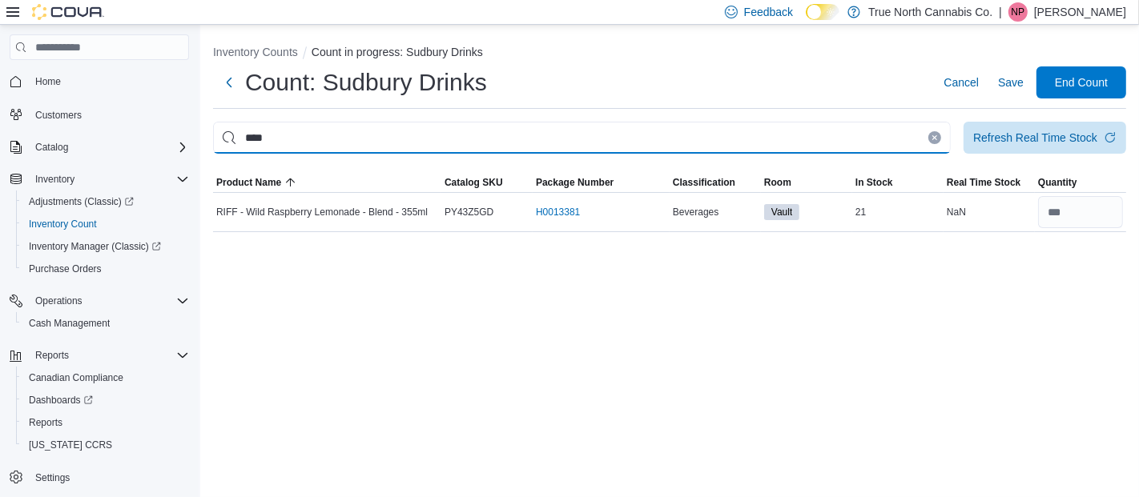
click at [649, 138] on input "****" at bounding box center [582, 138] width 738 height 32
type input "*"
type input "*****"
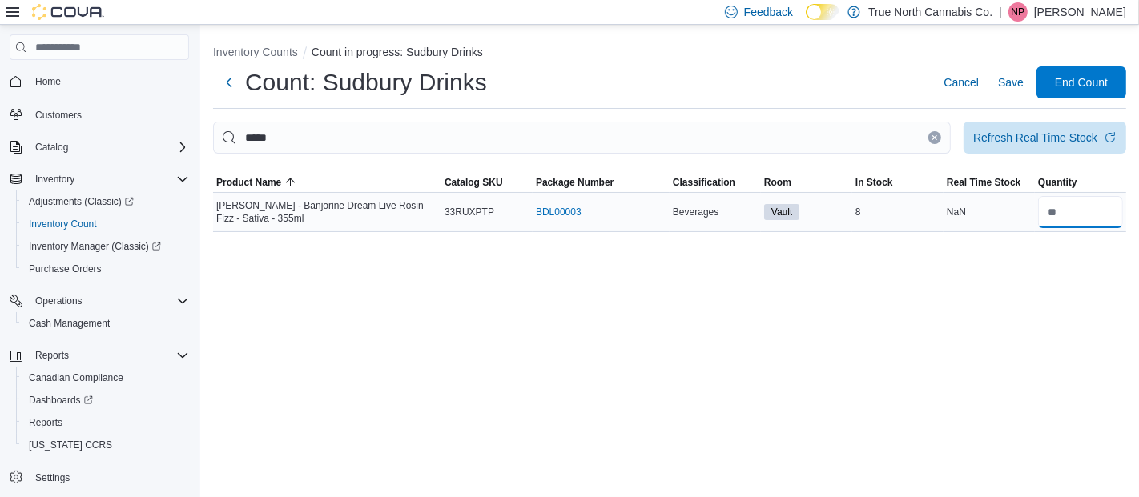
click at [1066, 226] on input "number" at bounding box center [1080, 212] width 85 height 32
type input "*"
click at [939, 137] on button "Clear input" at bounding box center [934, 137] width 13 height 13
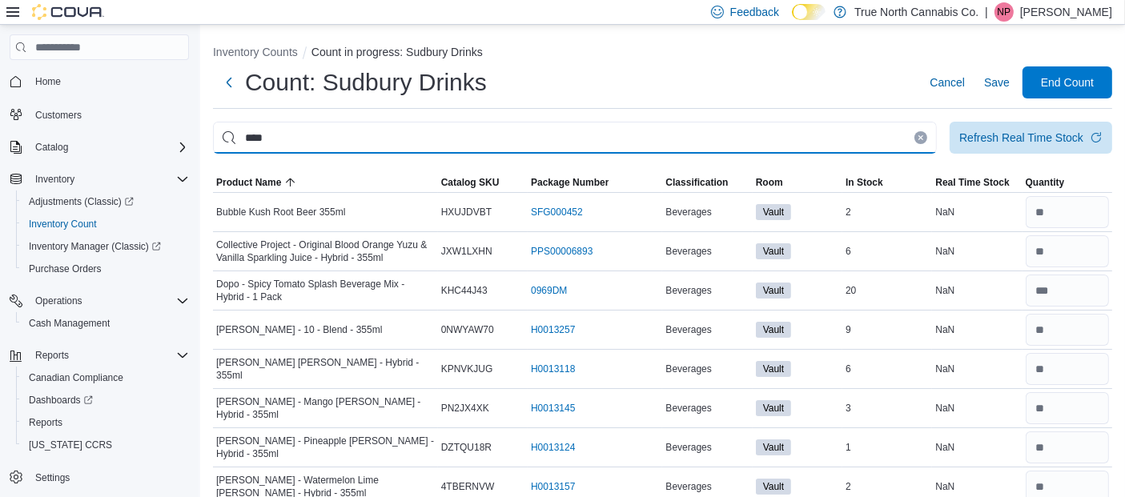
type input "****"
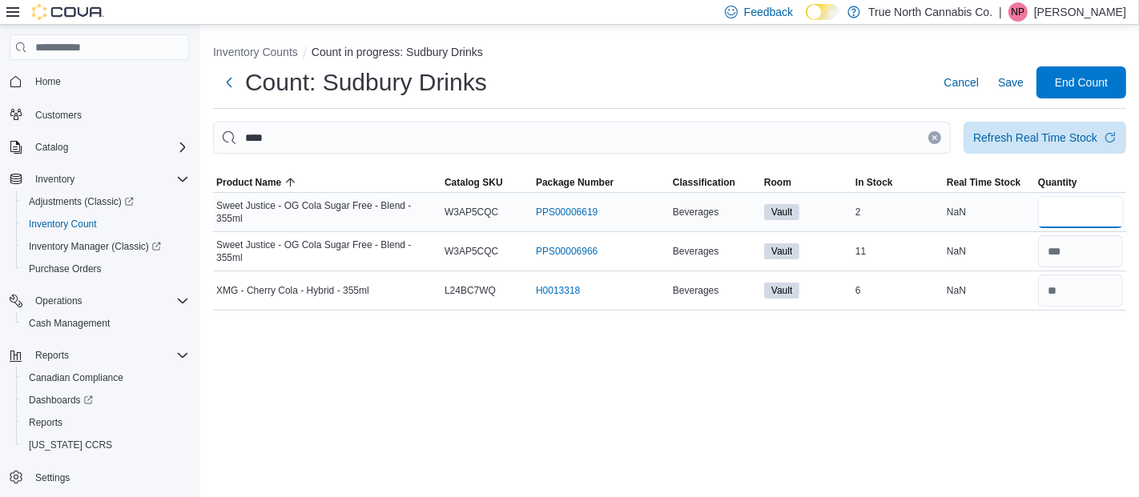
click at [1083, 213] on input "number" at bounding box center [1080, 212] width 85 height 32
type input "*"
click at [933, 134] on button "Clear input" at bounding box center [934, 137] width 13 height 13
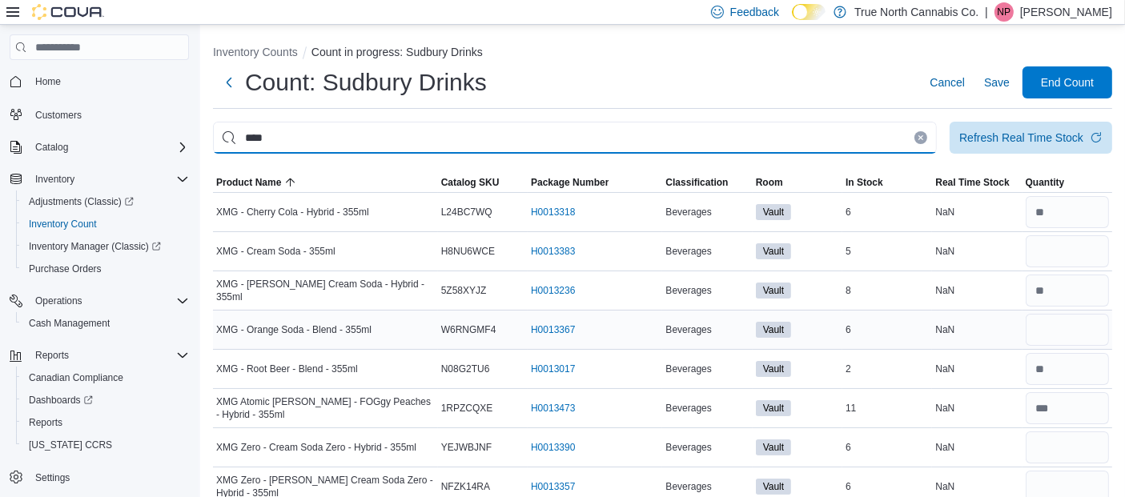
type input "****"
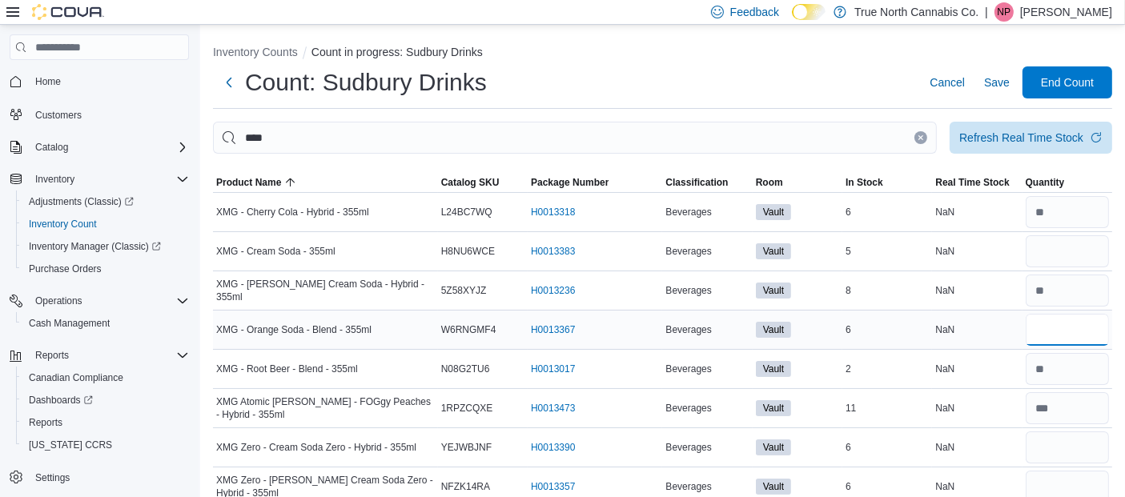
click at [1076, 330] on input "number" at bounding box center [1067, 330] width 83 height 32
type input "*"
click at [1100, 252] on input "number" at bounding box center [1067, 251] width 83 height 32
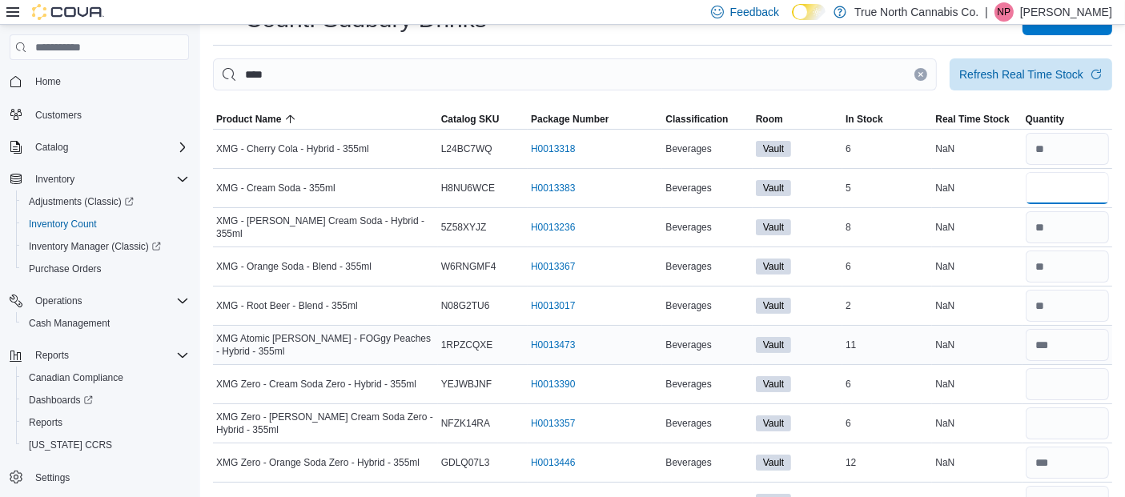
scroll to position [66, 0]
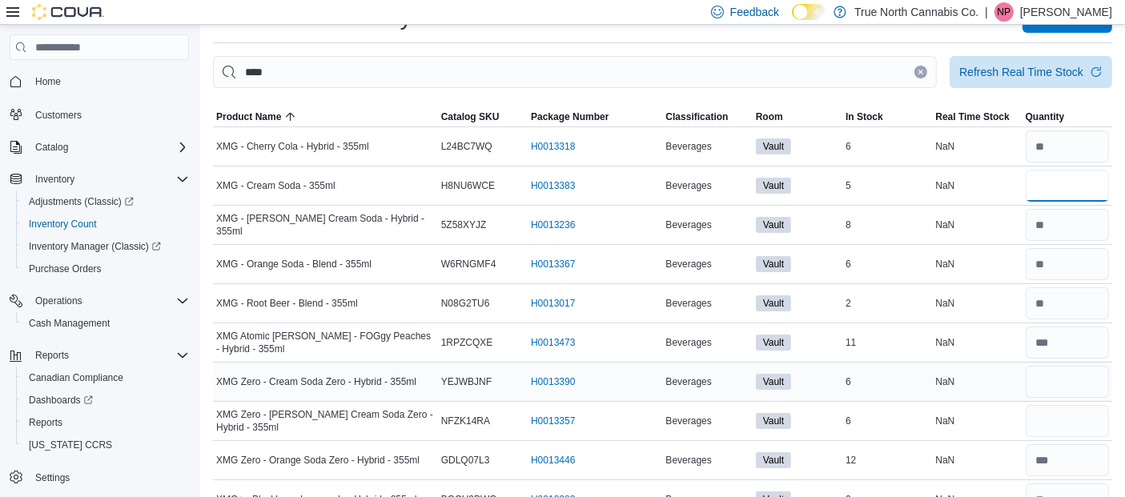
type input "*"
click at [1082, 377] on input "number" at bounding box center [1067, 382] width 83 height 32
type input "*"
click at [1064, 421] on input "number" at bounding box center [1067, 421] width 83 height 32
type input "*"
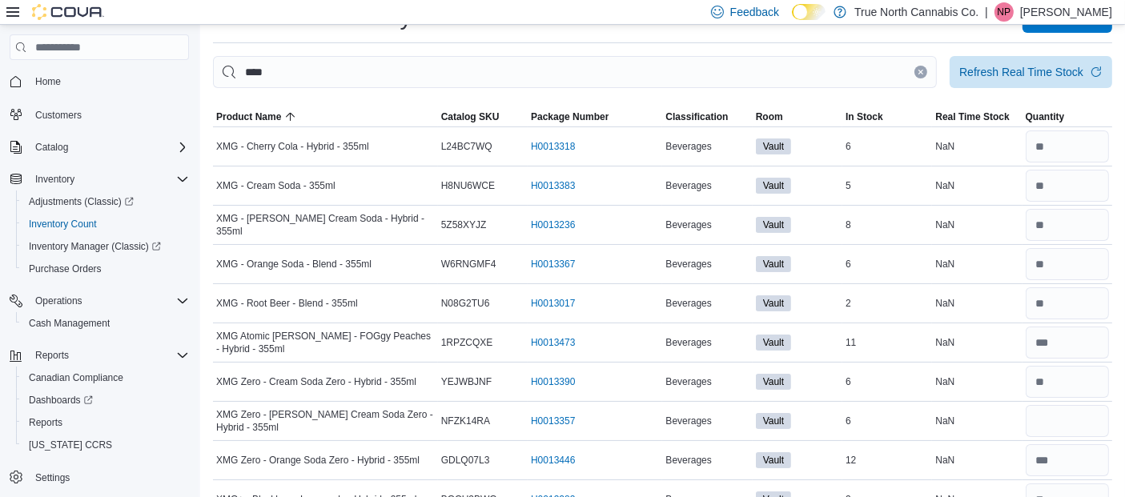
click at [924, 70] on icon "Clear input" at bounding box center [921, 72] width 6 height 6
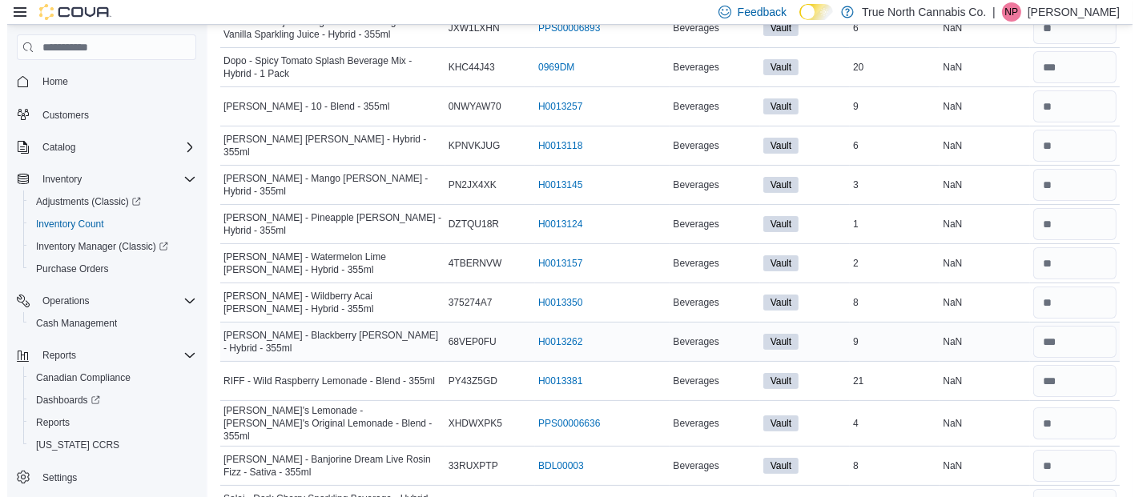
scroll to position [0, 0]
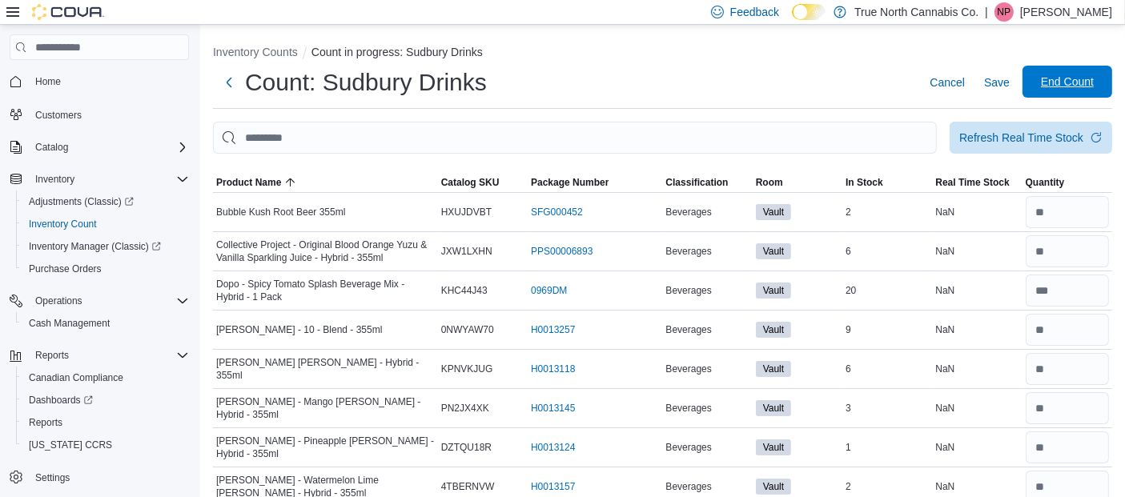
click at [1076, 75] on span "End Count" at bounding box center [1067, 82] width 53 height 16
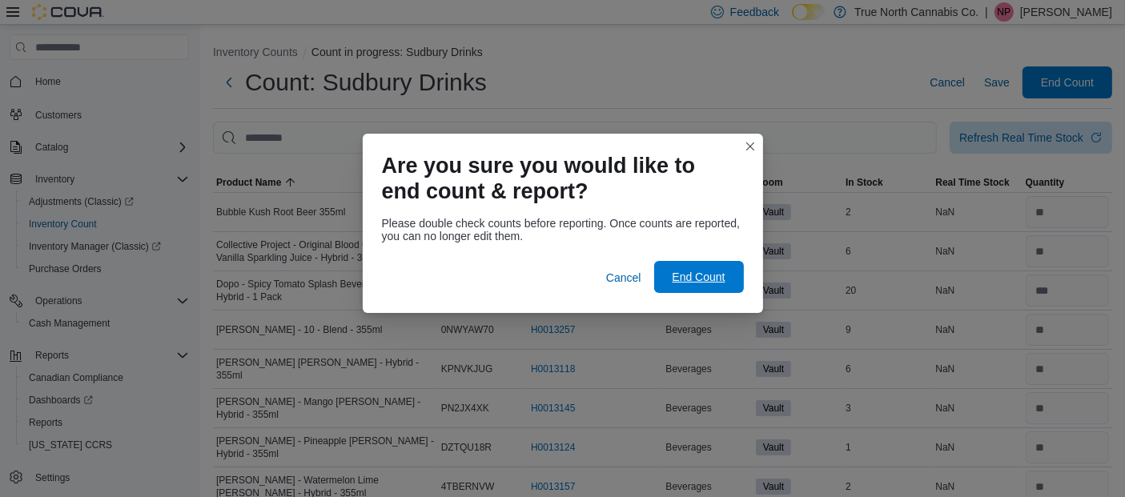
click at [717, 287] on span "End Count" at bounding box center [699, 277] width 70 height 32
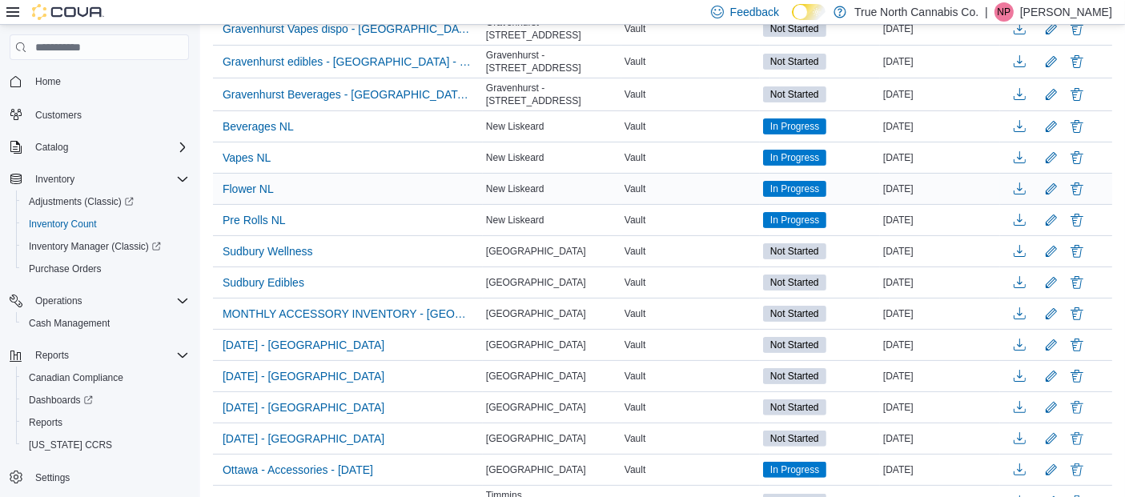
scroll to position [372, 0]
click at [271, 251] on span "Sudbury Wellness" at bounding box center [268, 252] width 90 height 16
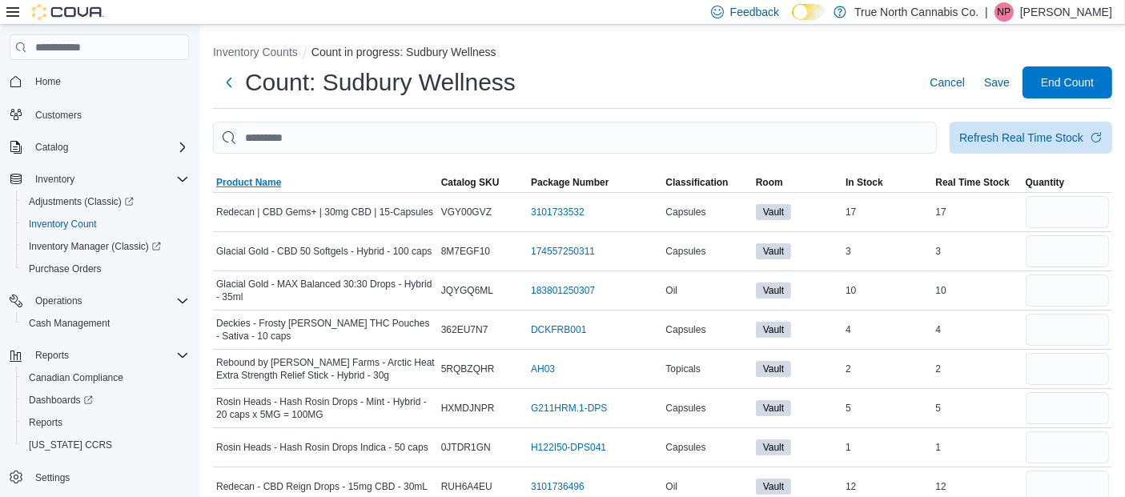
click at [264, 181] on span "Product Name" at bounding box center [248, 182] width 65 height 13
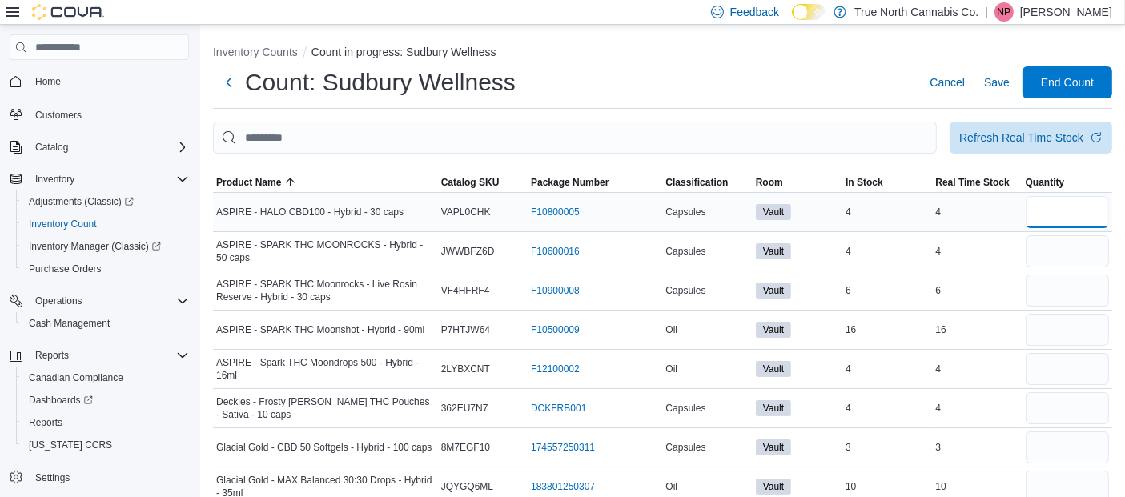
click at [1075, 211] on input "number" at bounding box center [1067, 212] width 83 height 32
type input "*"
click at [1046, 259] on input "number" at bounding box center [1067, 251] width 83 height 32
type input "*"
click at [1063, 286] on input "number" at bounding box center [1067, 291] width 83 height 32
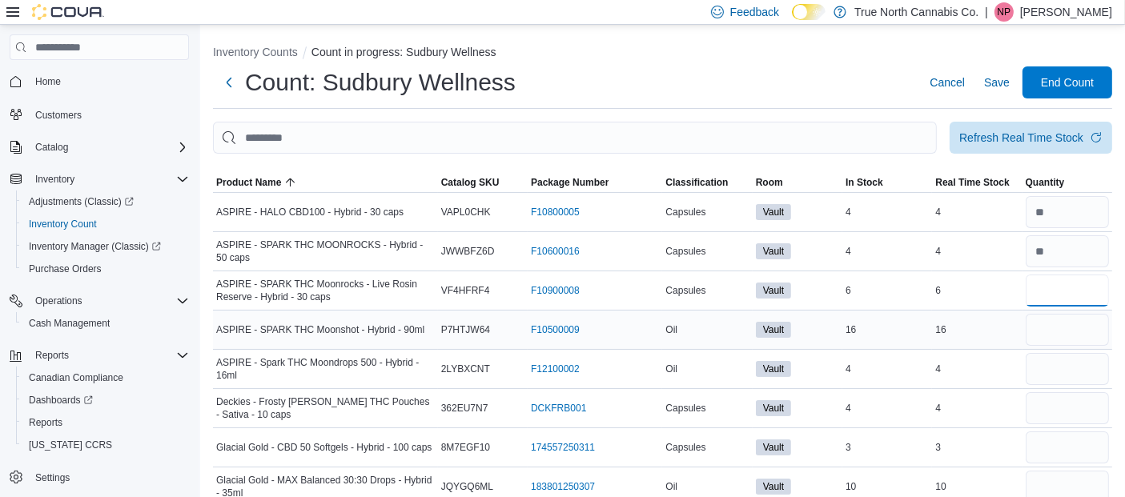
type input "*"
click at [1076, 341] on input "number" at bounding box center [1067, 330] width 83 height 32
click at [1080, 332] on input "number" at bounding box center [1067, 330] width 83 height 32
type input "**"
click at [1076, 366] on input "number" at bounding box center [1067, 369] width 83 height 32
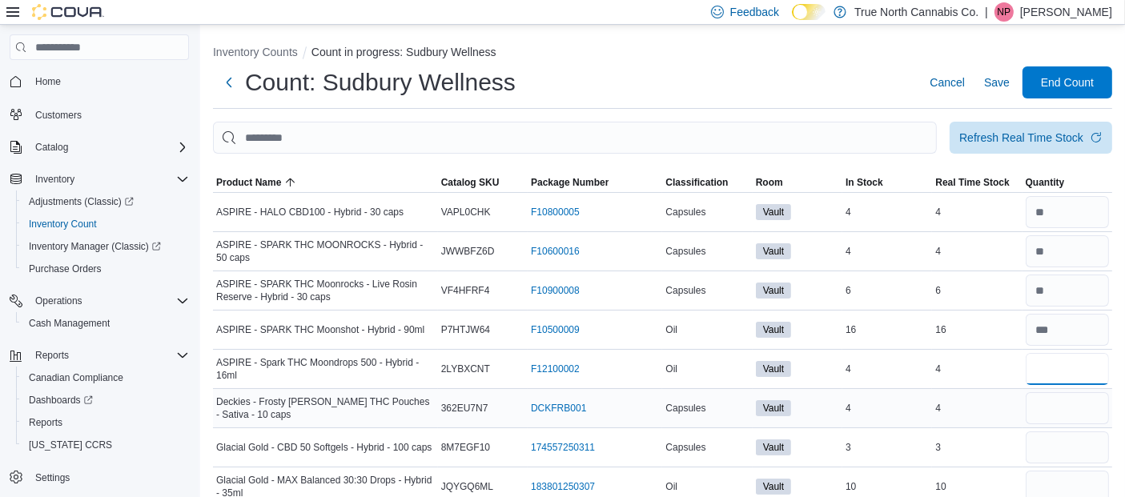
type input "*"
click at [1071, 401] on input "number" at bounding box center [1067, 408] width 83 height 32
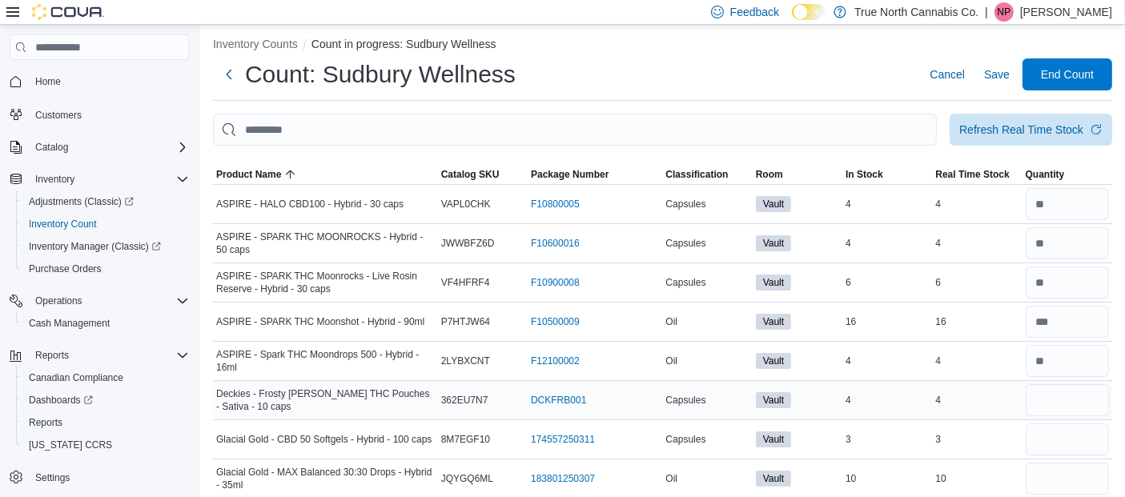
scroll to position [9, 0]
click at [1071, 401] on input "number" at bounding box center [1067, 400] width 83 height 32
type input "*"
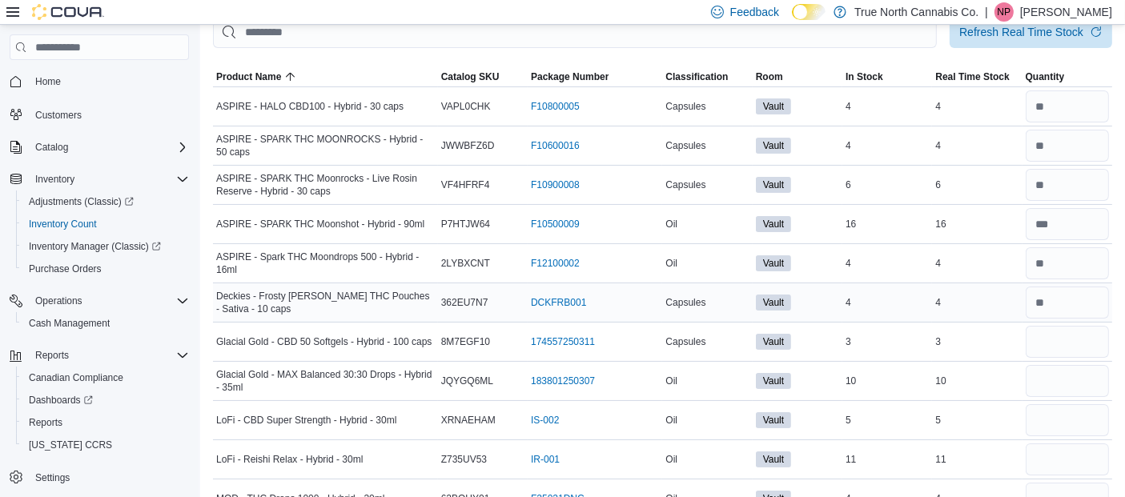
scroll to position [107, 0]
click at [1071, 403] on input "number" at bounding box center [1067, 419] width 83 height 32
click at [1069, 335] on input "number" at bounding box center [1067, 340] width 83 height 32
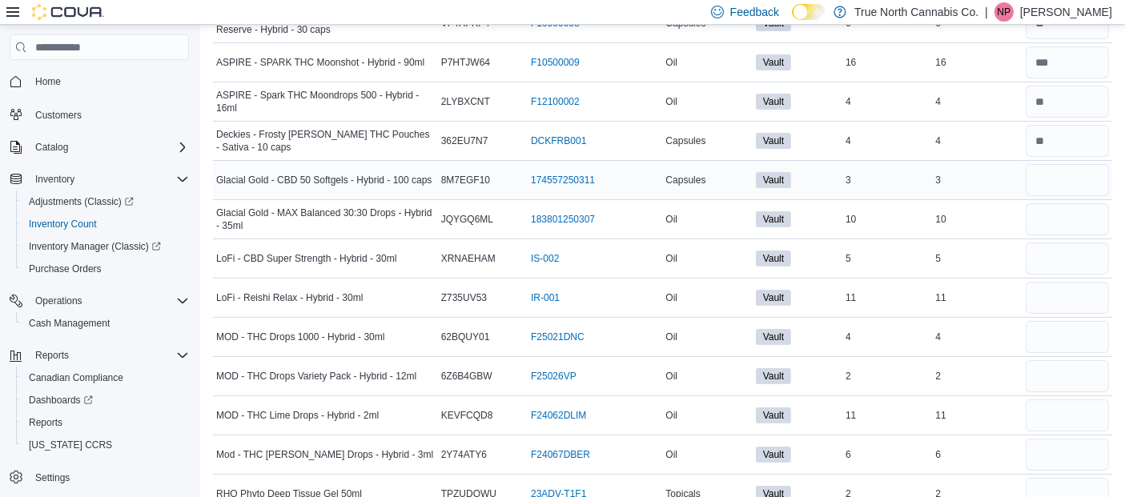
scroll to position [291, 0]
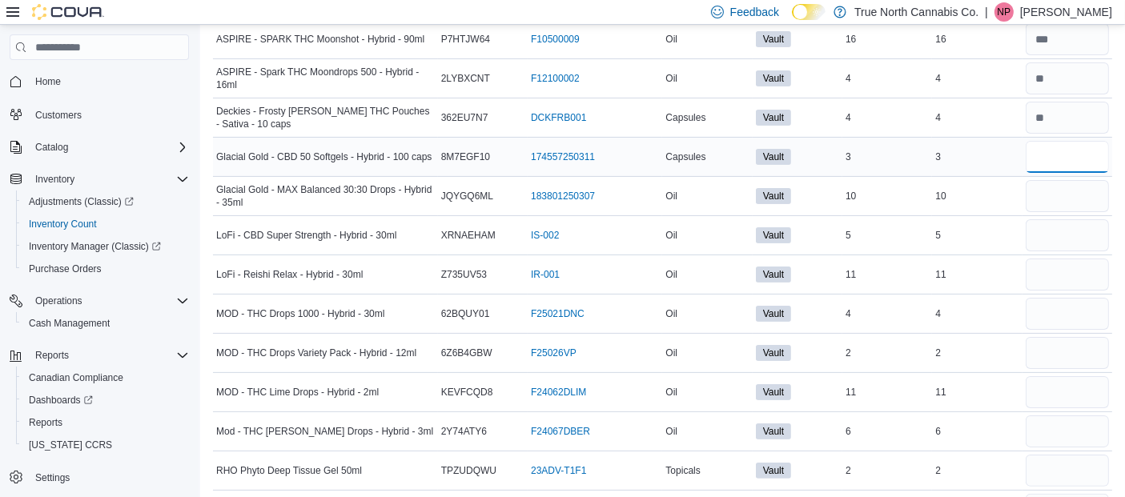
click at [1059, 147] on input "number" at bounding box center [1067, 157] width 83 height 32
type input "*"
click at [1065, 195] on input "number" at bounding box center [1067, 196] width 83 height 32
type input "**"
click at [1059, 241] on input "number" at bounding box center [1067, 235] width 83 height 32
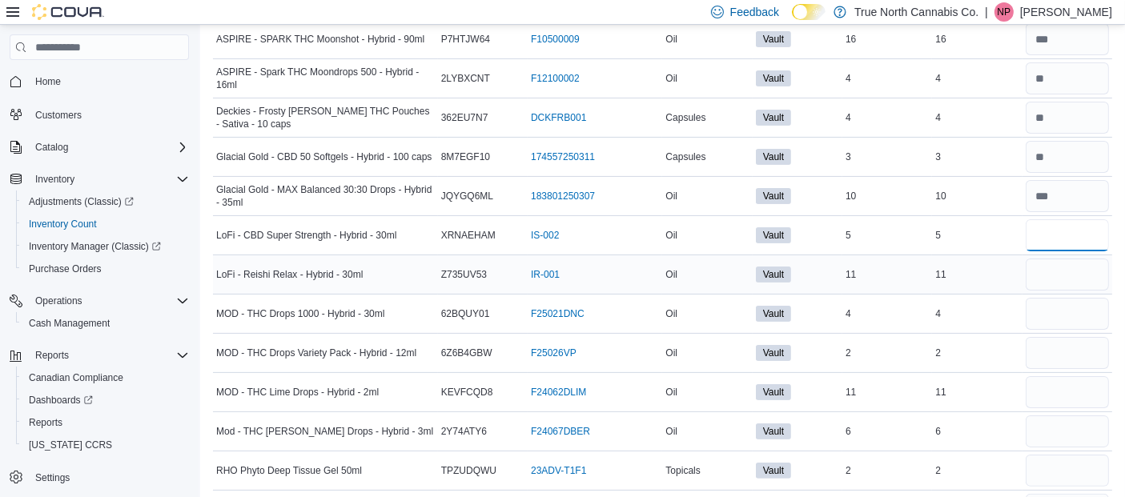
type input "*"
click at [1103, 268] on input "number" at bounding box center [1067, 275] width 83 height 32
type input "**"
click at [1075, 322] on input "number" at bounding box center [1067, 314] width 83 height 32
type input "*"
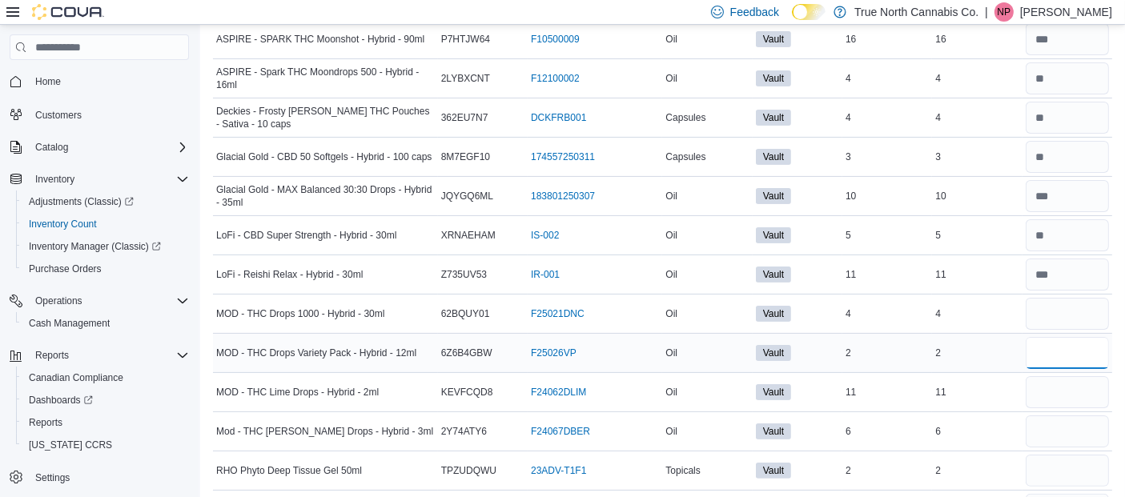
click at [1067, 349] on input "number" at bounding box center [1067, 353] width 83 height 32
type input "*"
click at [1061, 392] on input "number" at bounding box center [1067, 392] width 83 height 32
type input "**"
click at [1055, 426] on input "number" at bounding box center [1067, 432] width 83 height 32
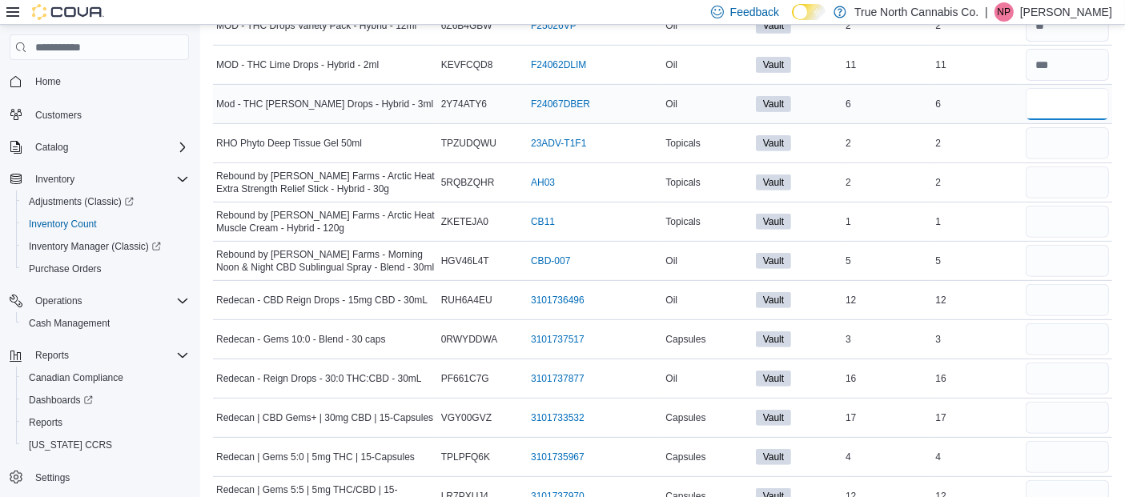
scroll to position [620, 0]
type input "*"
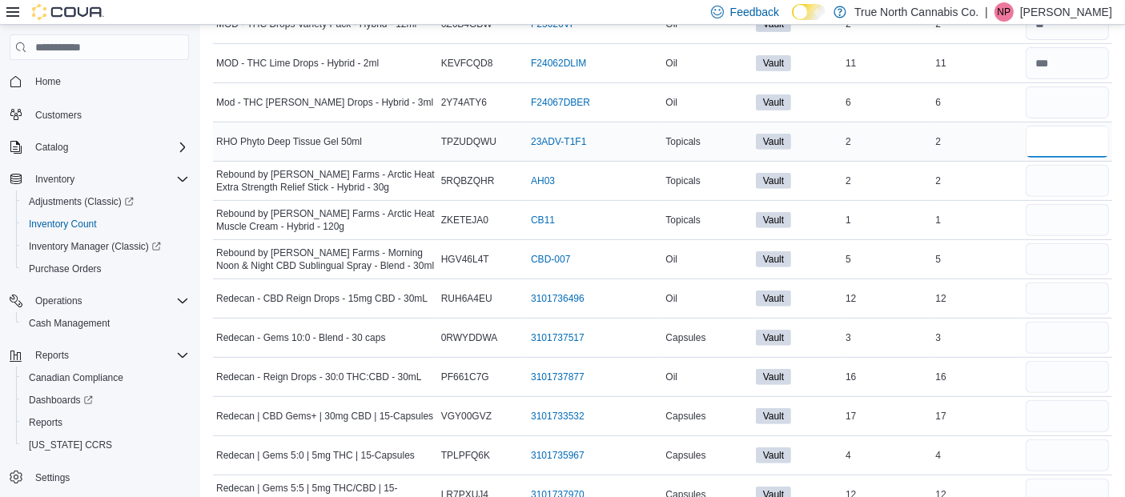
click at [1067, 142] on input "number" at bounding box center [1067, 142] width 83 height 32
type input "*"
click at [1058, 180] on input "number" at bounding box center [1067, 181] width 83 height 32
type input "*"
click at [1058, 210] on input "number" at bounding box center [1067, 220] width 83 height 32
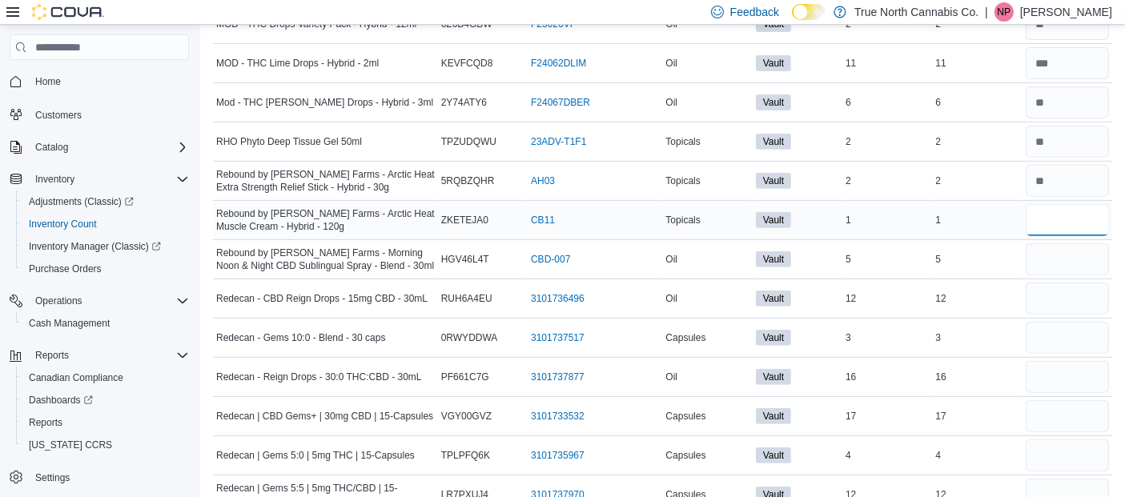
type input "*"
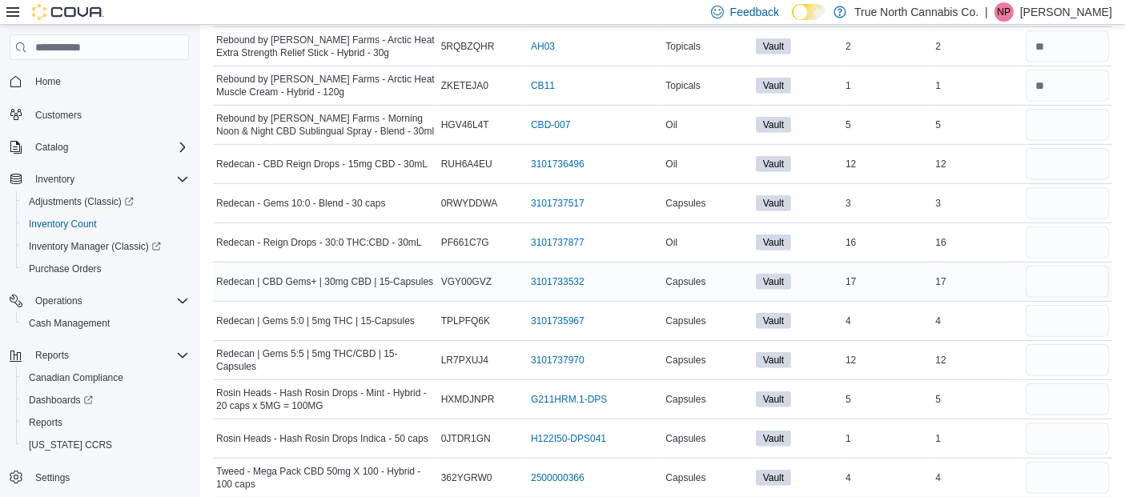
scroll to position [761, 0]
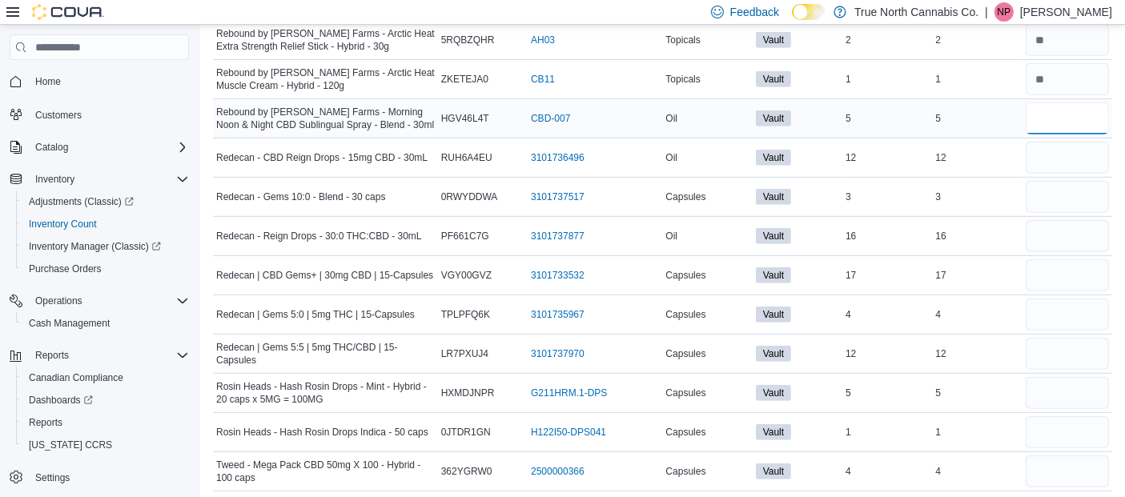
click at [1095, 111] on input "number" at bounding box center [1067, 119] width 83 height 32
click at [1063, 152] on input "number" at bounding box center [1067, 158] width 83 height 32
type input "**"
click at [1055, 232] on input "number" at bounding box center [1067, 236] width 83 height 32
type input "**"
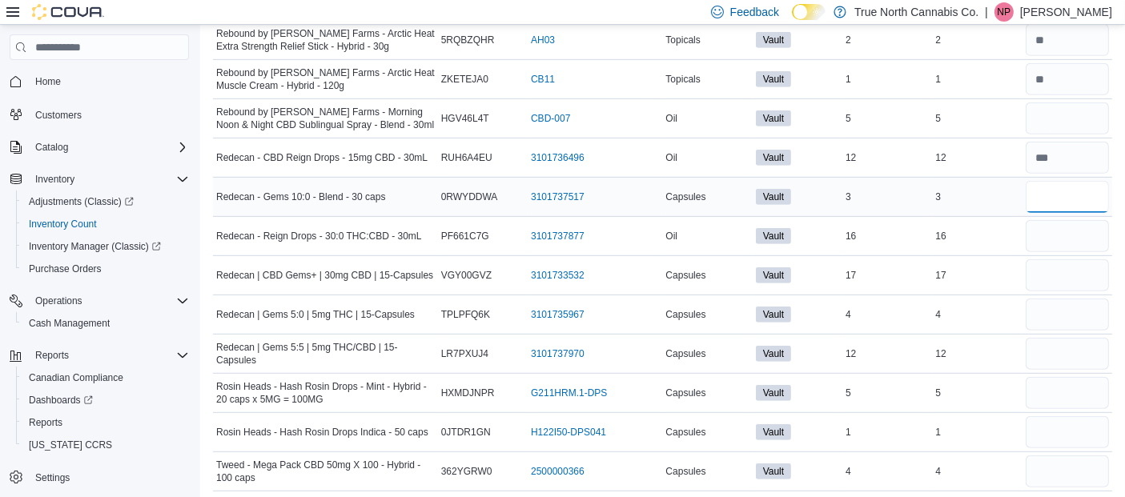
click at [1063, 198] on input "number" at bounding box center [1067, 197] width 83 height 32
type input "*"
click at [1058, 269] on input "number" at bounding box center [1067, 275] width 83 height 32
type input "**"
click at [862, 366] on td "In Stock 12" at bounding box center [887, 354] width 90 height 39
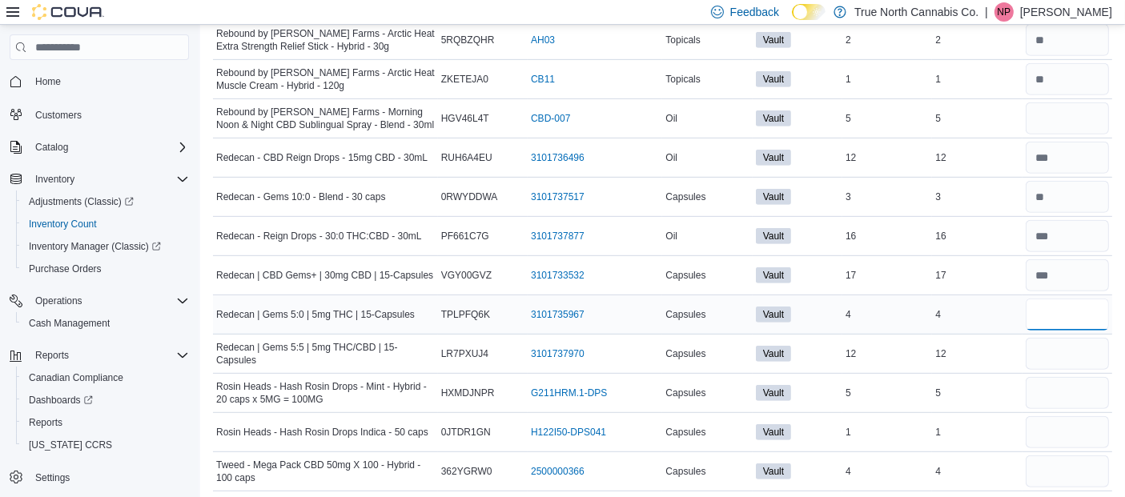
click at [1057, 314] on input "number" at bounding box center [1067, 315] width 83 height 32
type input "*"
click at [1077, 353] on input "number" at bounding box center [1067, 354] width 83 height 32
type input "**"
click at [1078, 381] on input "number" at bounding box center [1067, 393] width 83 height 32
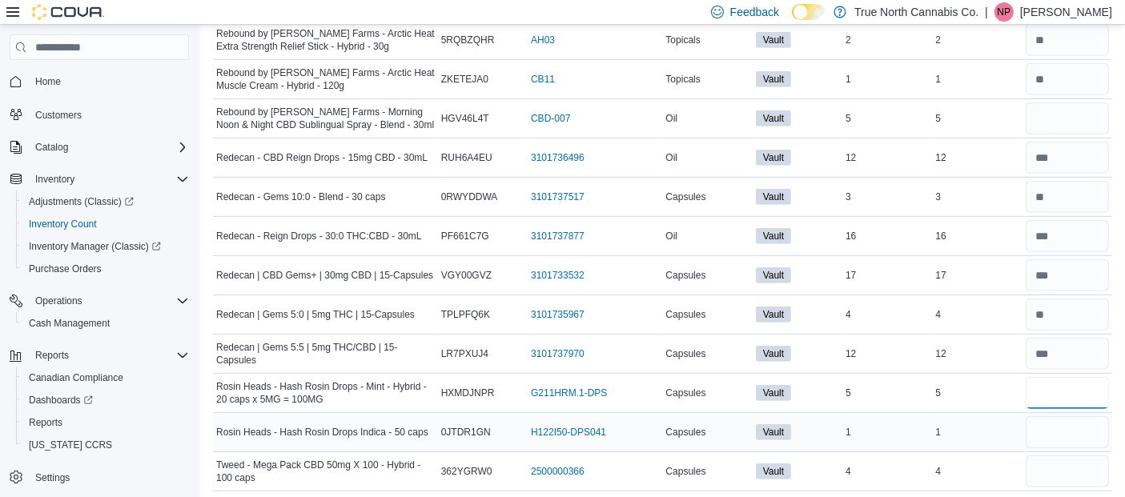
type input "*"
click at [1067, 422] on input "number" at bounding box center [1067, 432] width 83 height 32
type input "*"
click at [1069, 393] on input "number" at bounding box center [1067, 393] width 83 height 32
type input "*"
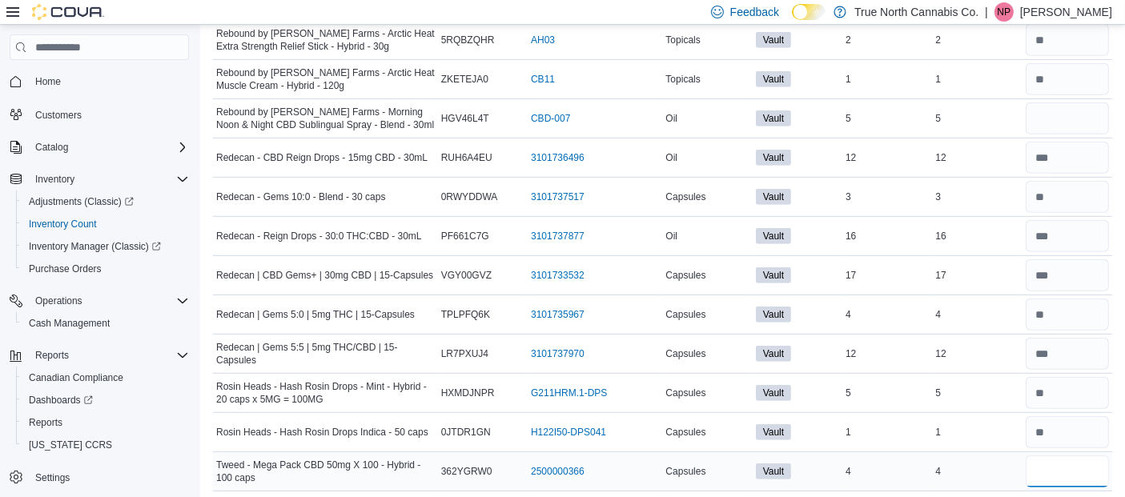
click at [1061, 458] on input "number" at bounding box center [1067, 472] width 83 height 32
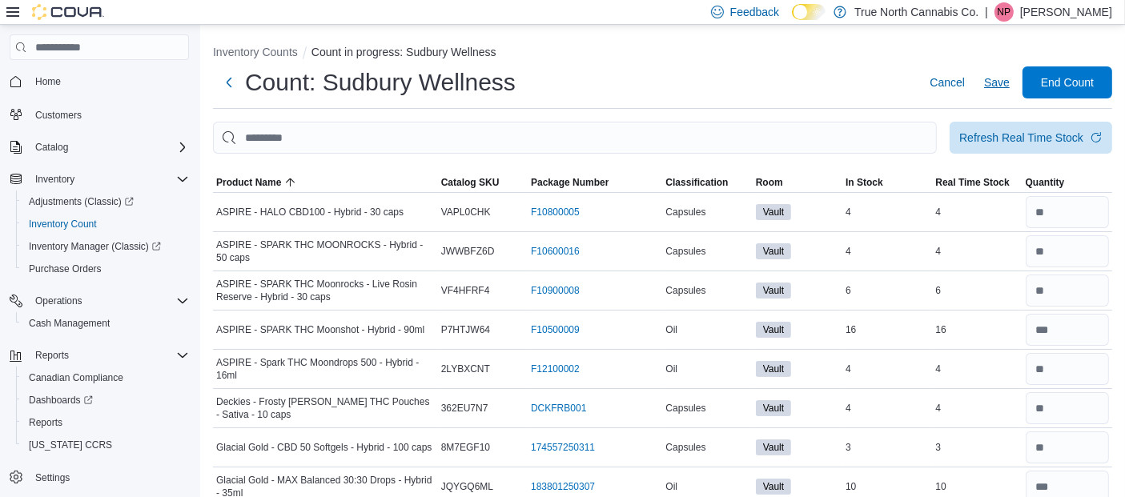
type input "*"
click at [998, 78] on span "Save" at bounding box center [997, 82] width 26 height 16
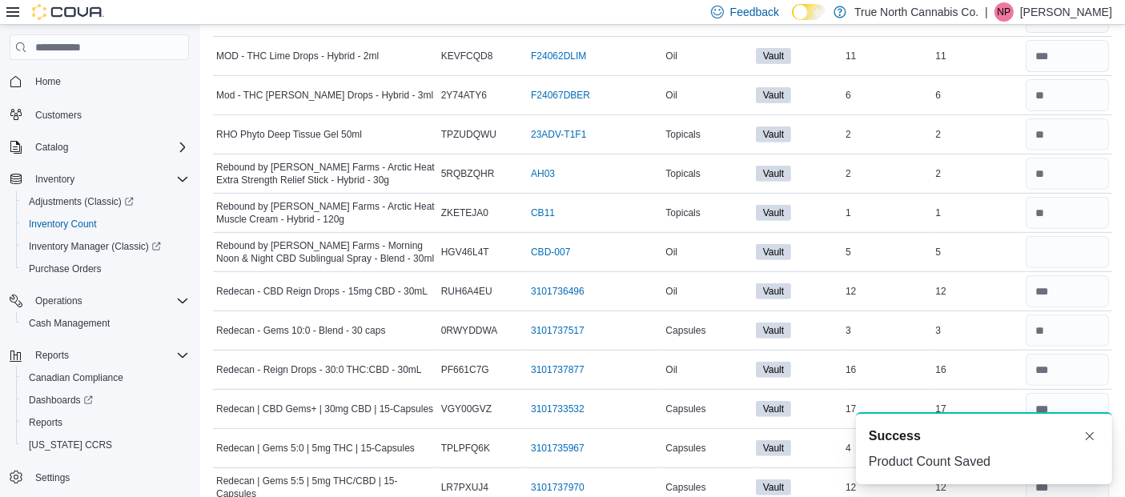
scroll to position [628, 0]
click at [1063, 255] on input "number" at bounding box center [1067, 251] width 83 height 32
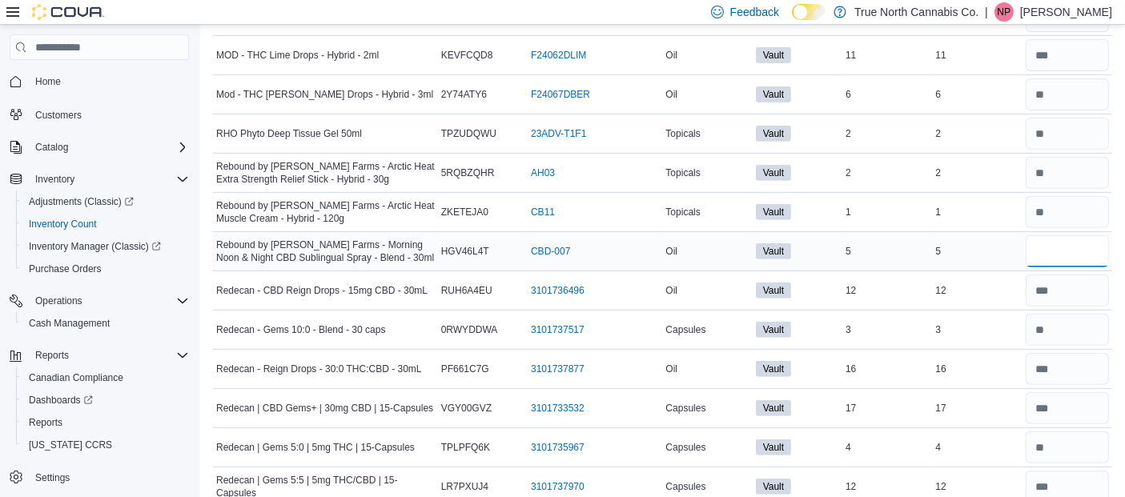
type input "*"
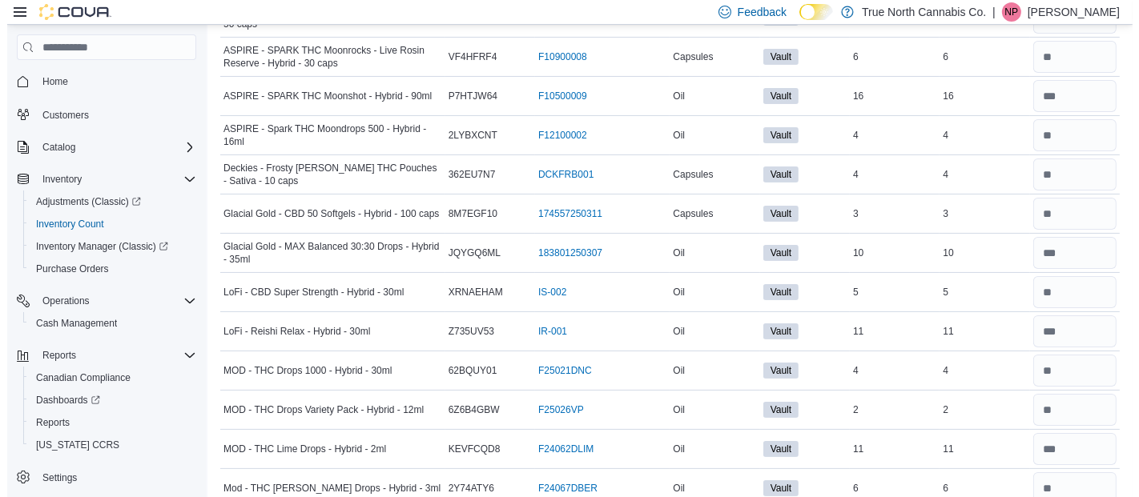
scroll to position [0, 0]
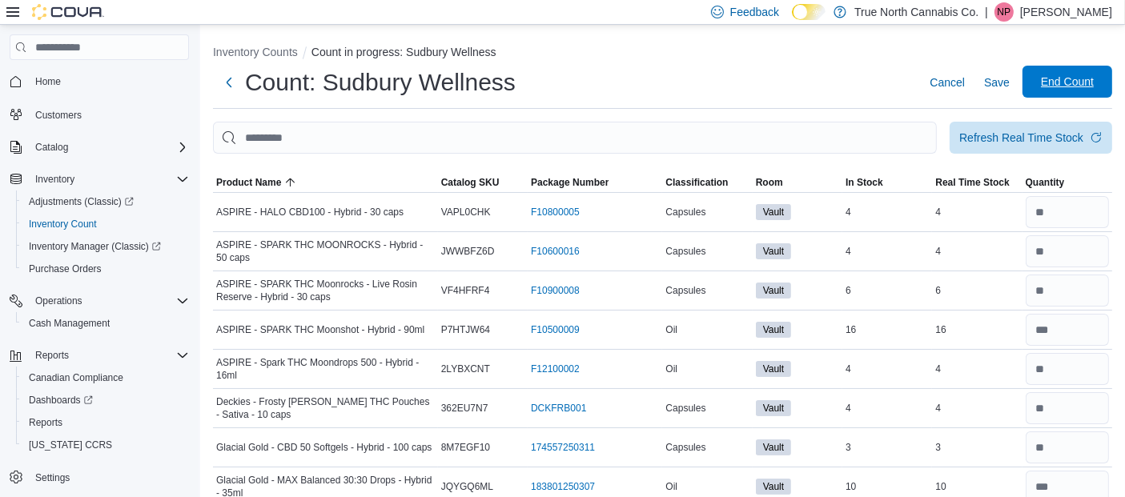
click at [1074, 75] on span "End Count" at bounding box center [1067, 82] width 53 height 16
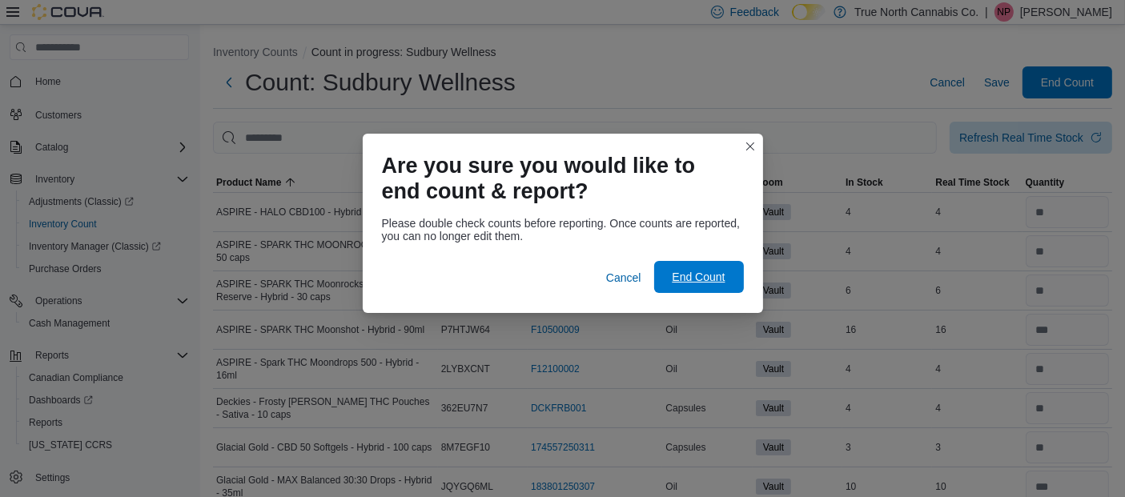
click at [688, 280] on span "End Count" at bounding box center [698, 277] width 53 height 16
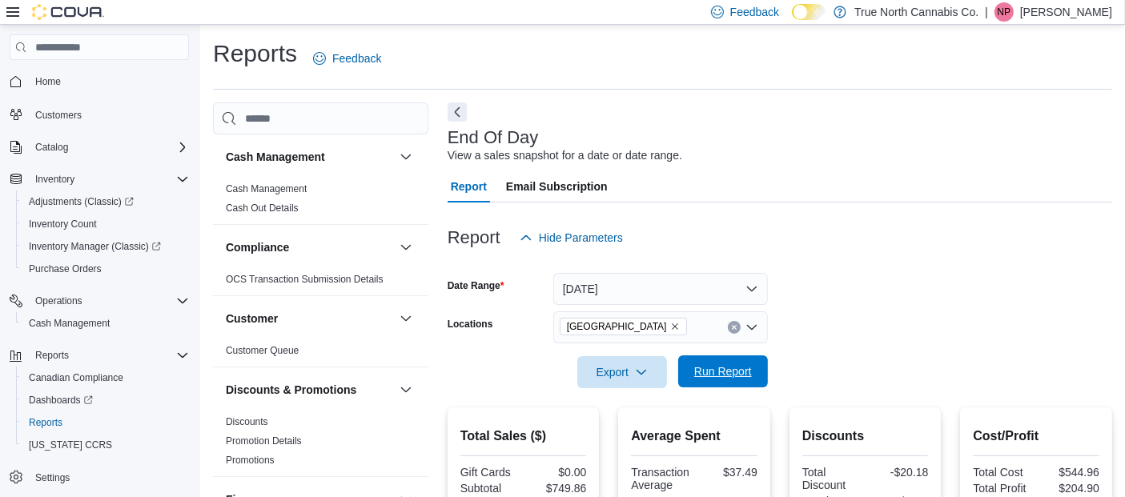
click at [755, 384] on span "Run Report" at bounding box center [723, 372] width 70 height 32
click at [725, 368] on span "Run Report" at bounding box center [723, 372] width 58 height 16
click at [726, 369] on span "Run Report" at bounding box center [723, 372] width 58 height 16
